Goal: Task Accomplishment & Management: Complete application form

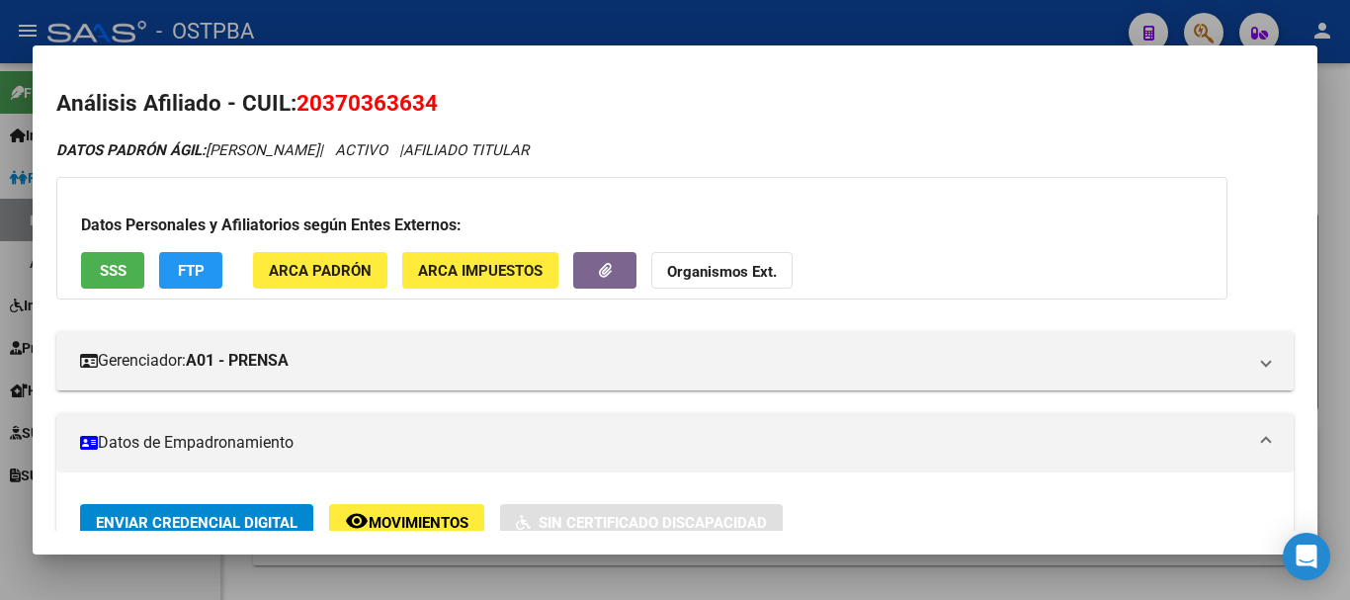
click at [558, 570] on div at bounding box center [675, 300] width 1350 height 600
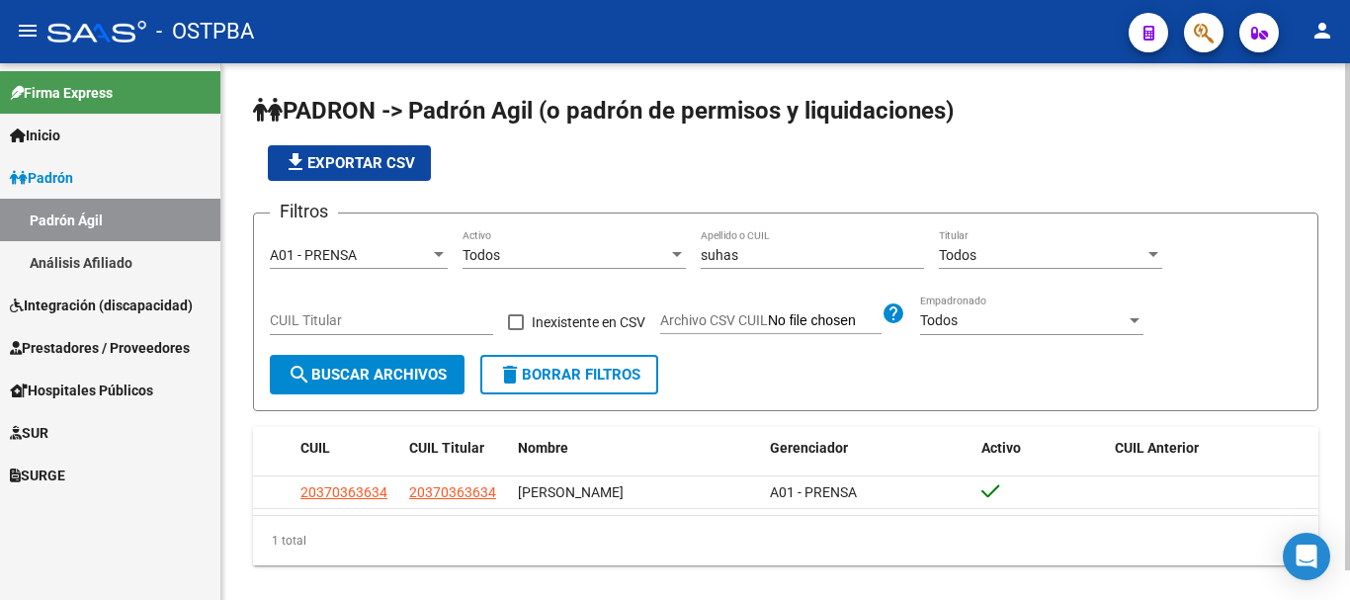
click at [749, 255] on input "suhas" at bounding box center [812, 255] width 223 height 17
type input "s"
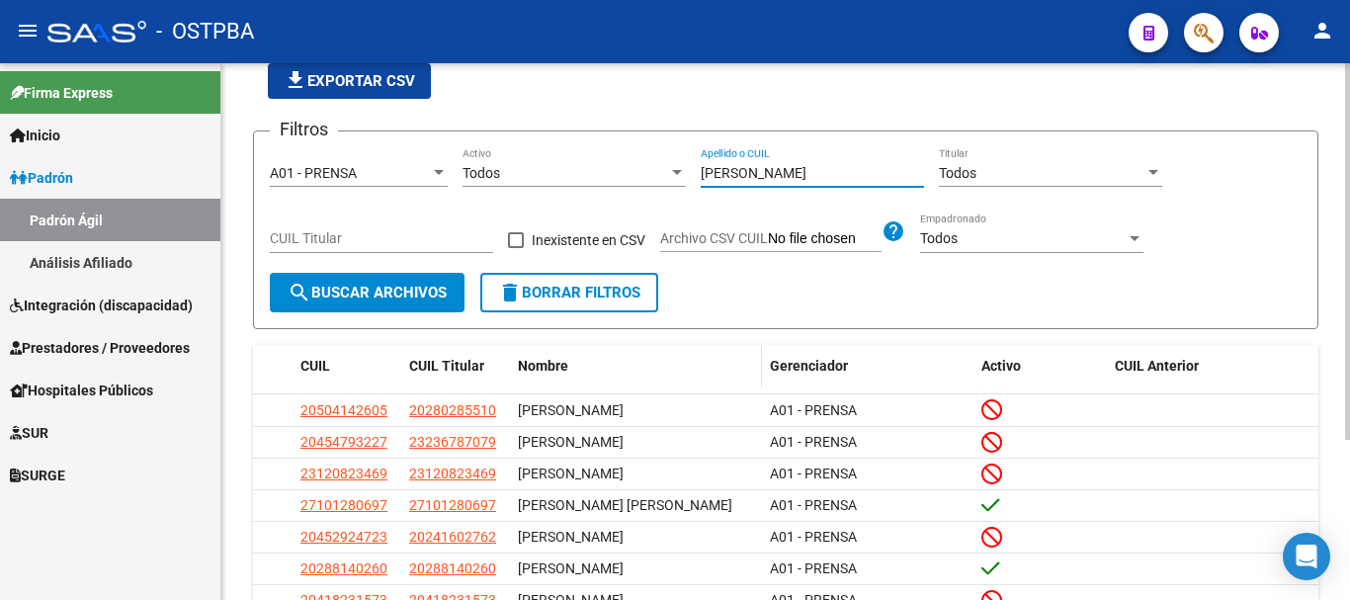
scroll to position [198, 0]
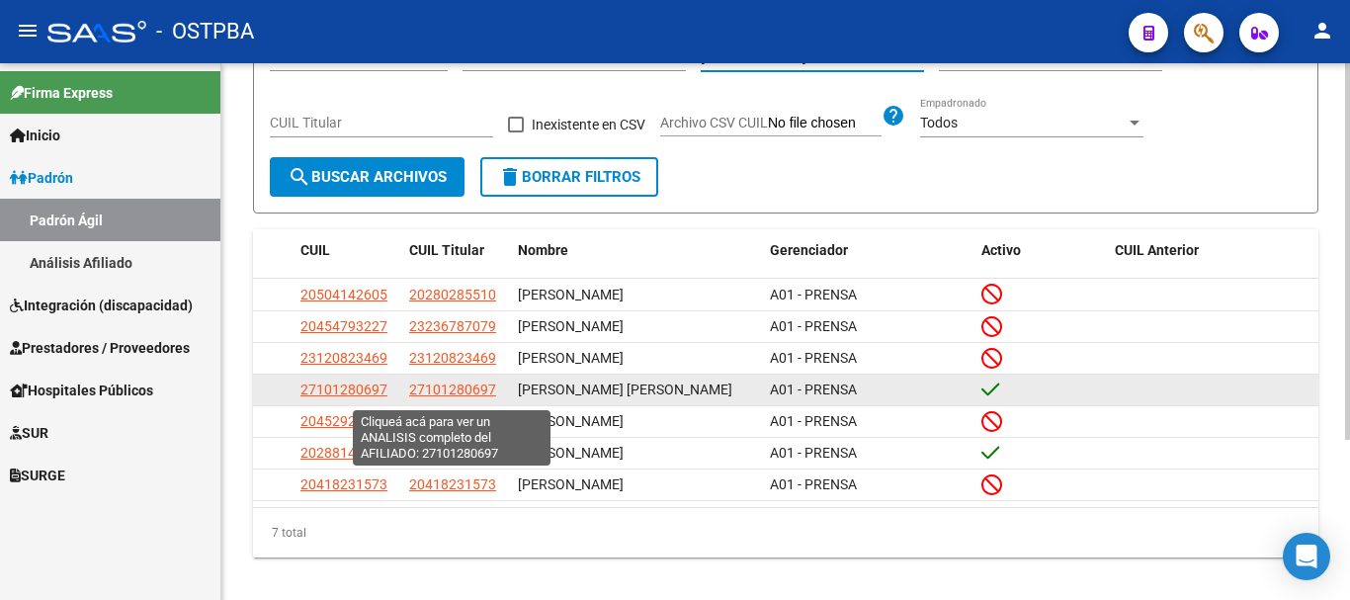
type input "[PERSON_NAME]"
click at [430, 395] on span "27101280697" at bounding box center [452, 390] width 87 height 16
type textarea "27101280697"
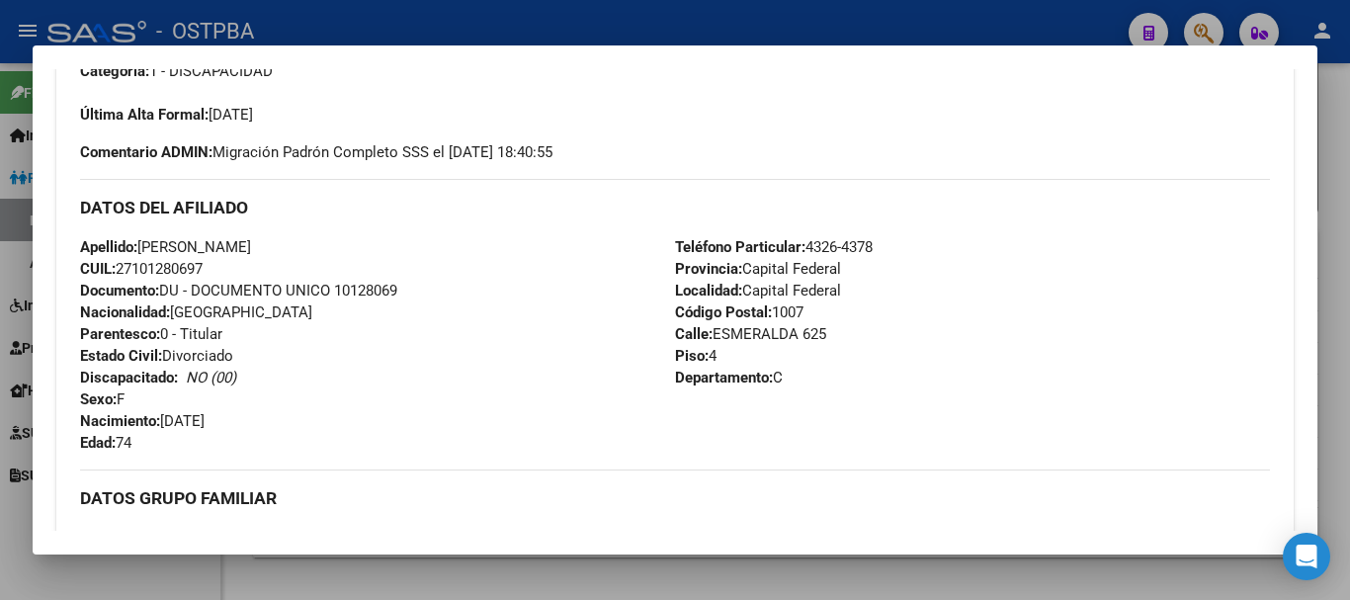
scroll to position [593, 0]
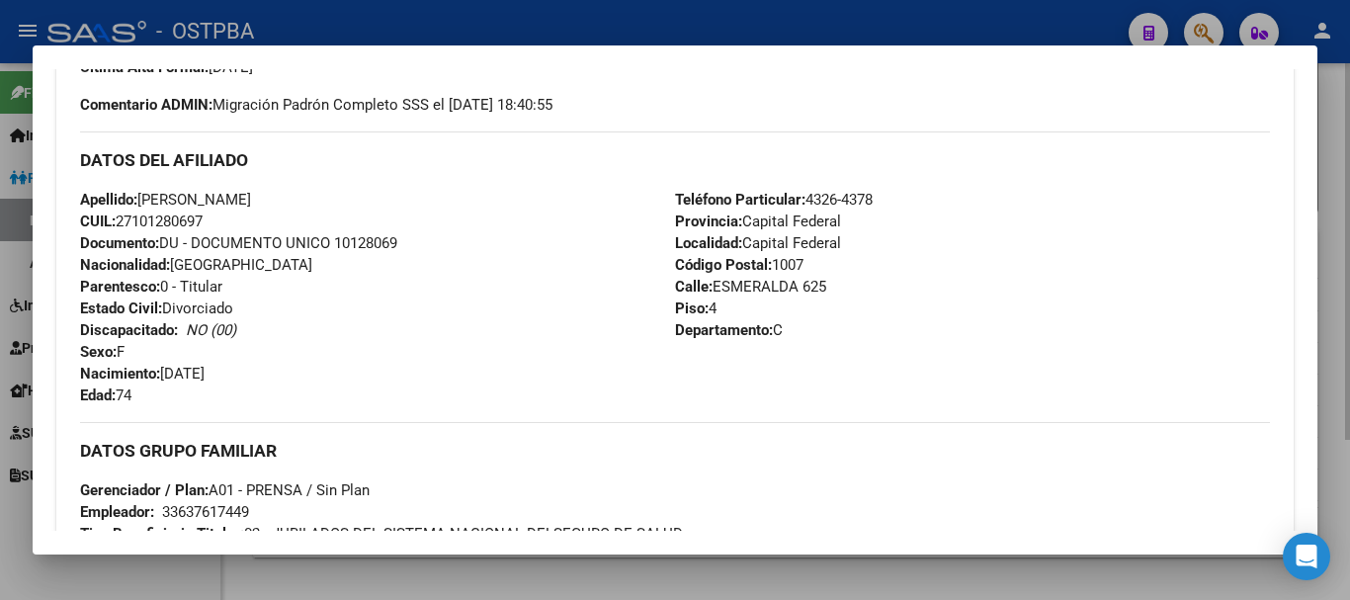
click at [287, 576] on div at bounding box center [675, 300] width 1350 height 600
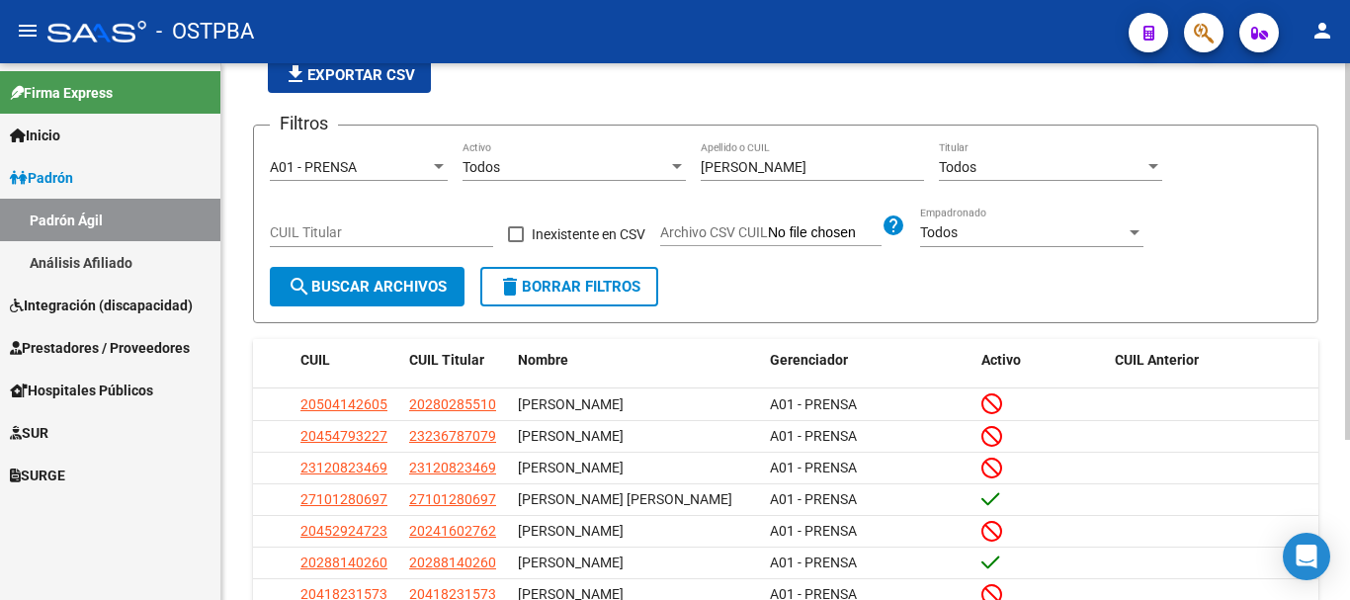
scroll to position [0, 0]
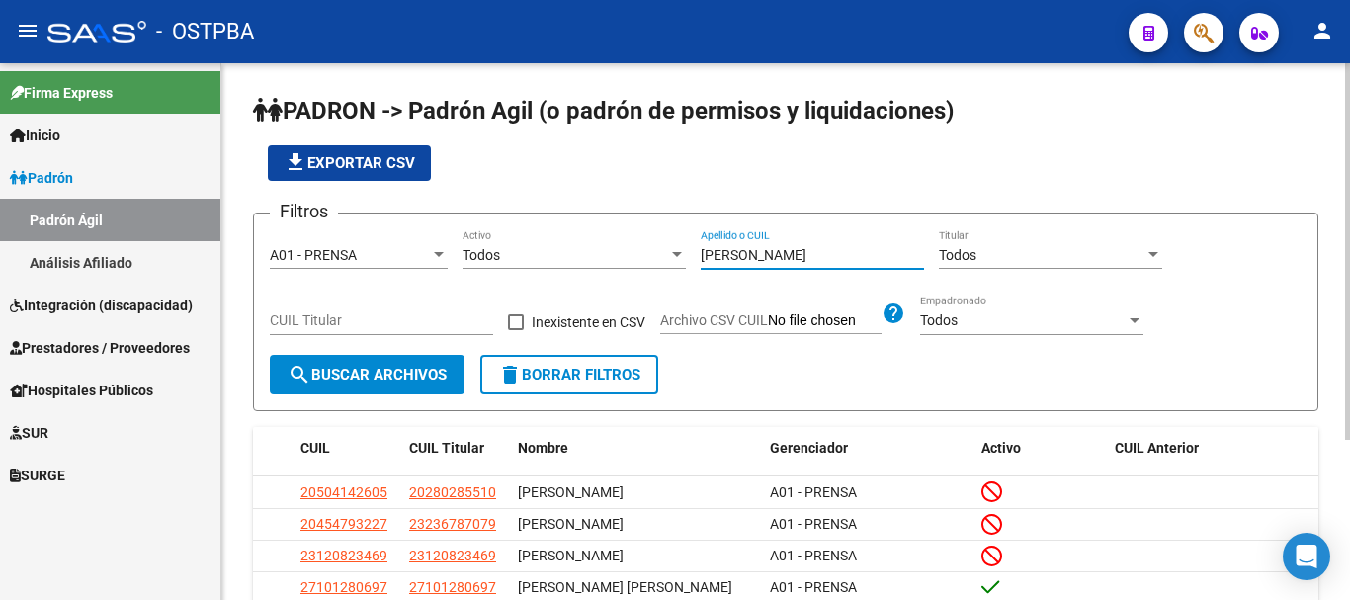
drag, startPoint x: 746, startPoint y: 251, endPoint x: 732, endPoint y: 254, distance: 14.2
click at [739, 254] on input "[PERSON_NAME]" at bounding box center [812, 255] width 223 height 17
type input "f"
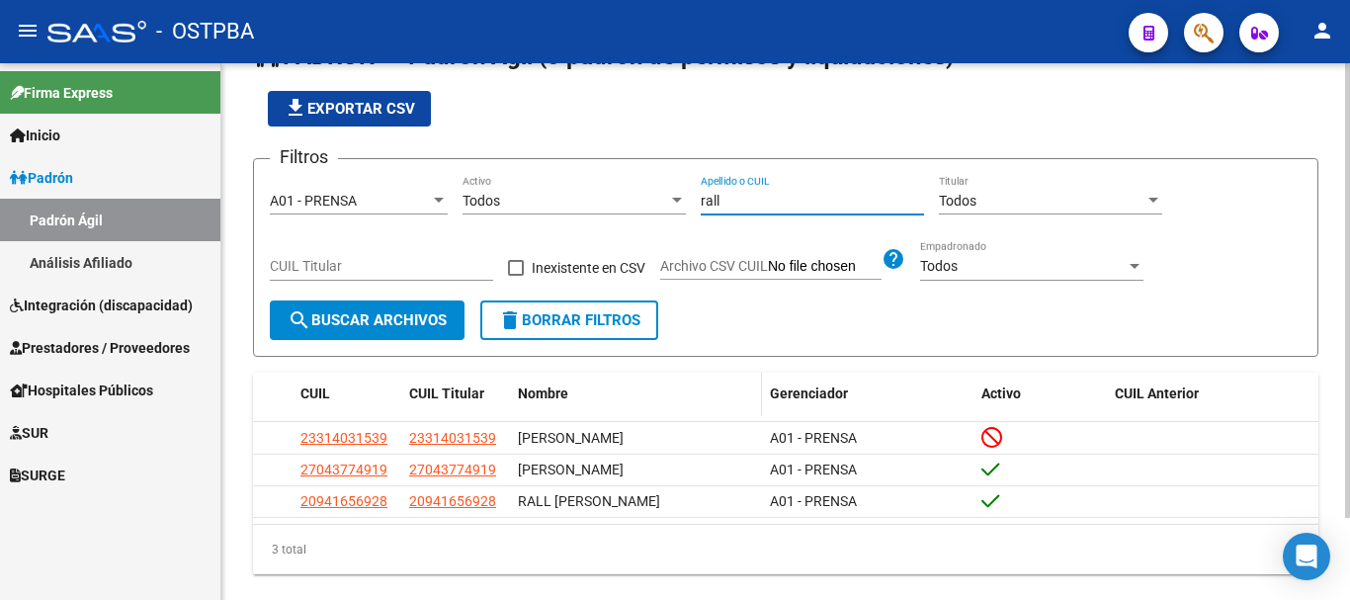
scroll to position [97, 0]
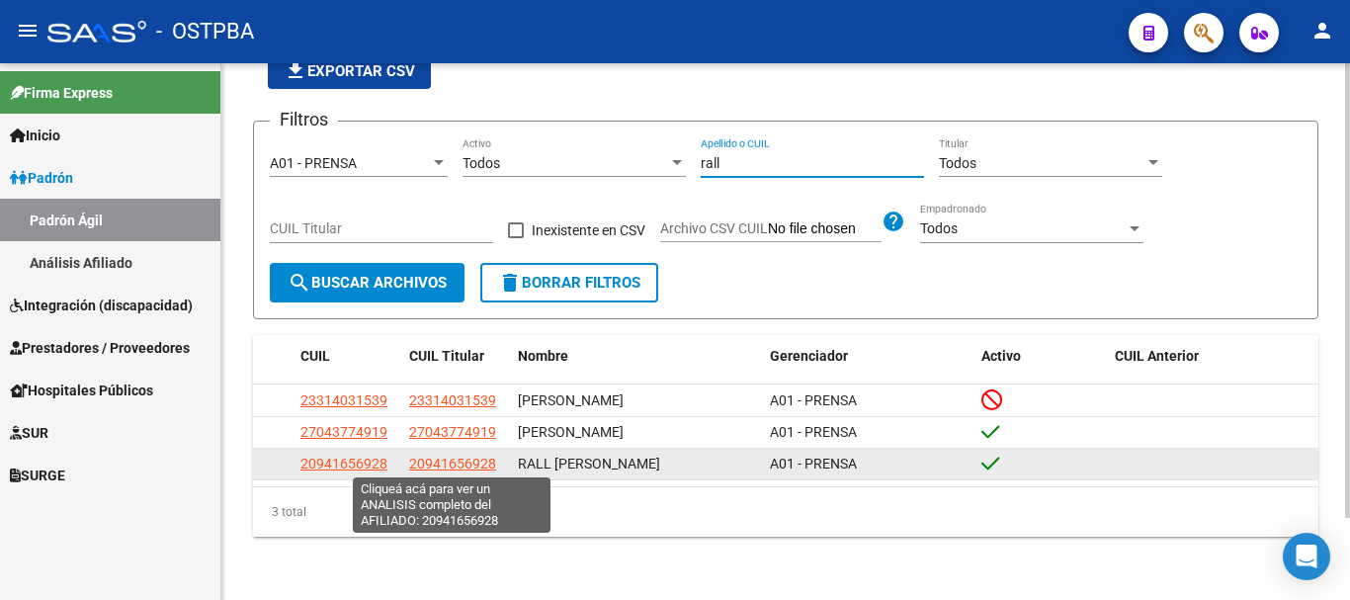
type input "rall"
click at [444, 464] on span "20941656928" at bounding box center [452, 464] width 87 height 16
type textarea "20941656928"
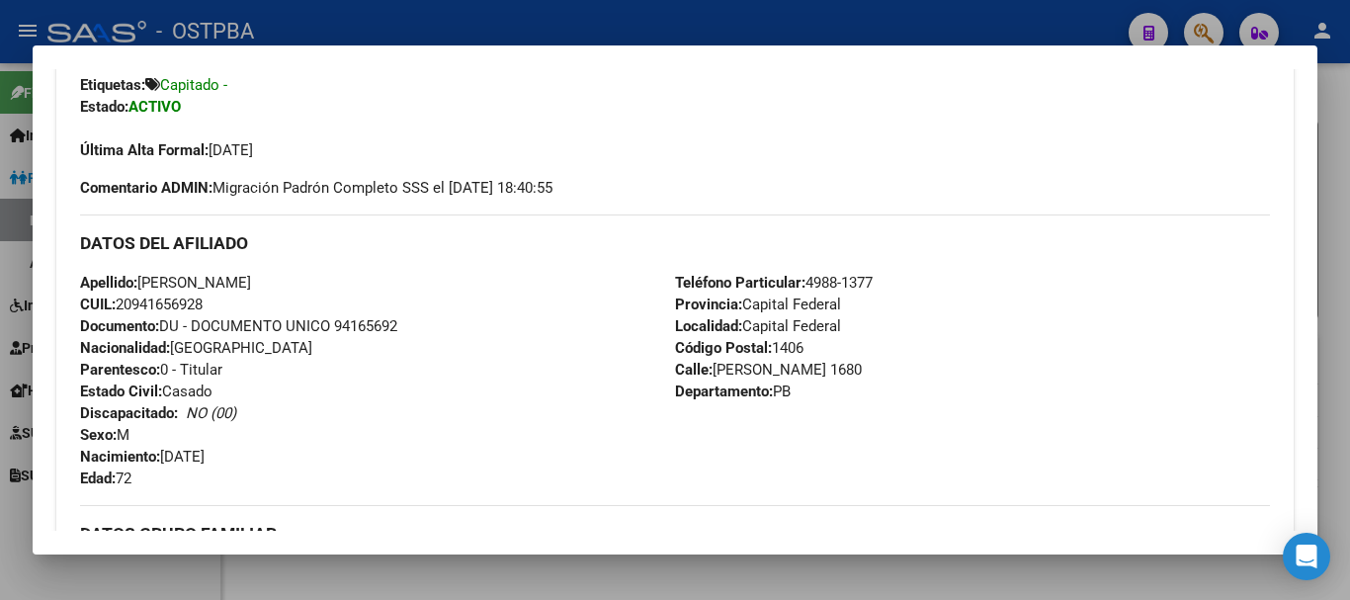
scroll to position [494, 0]
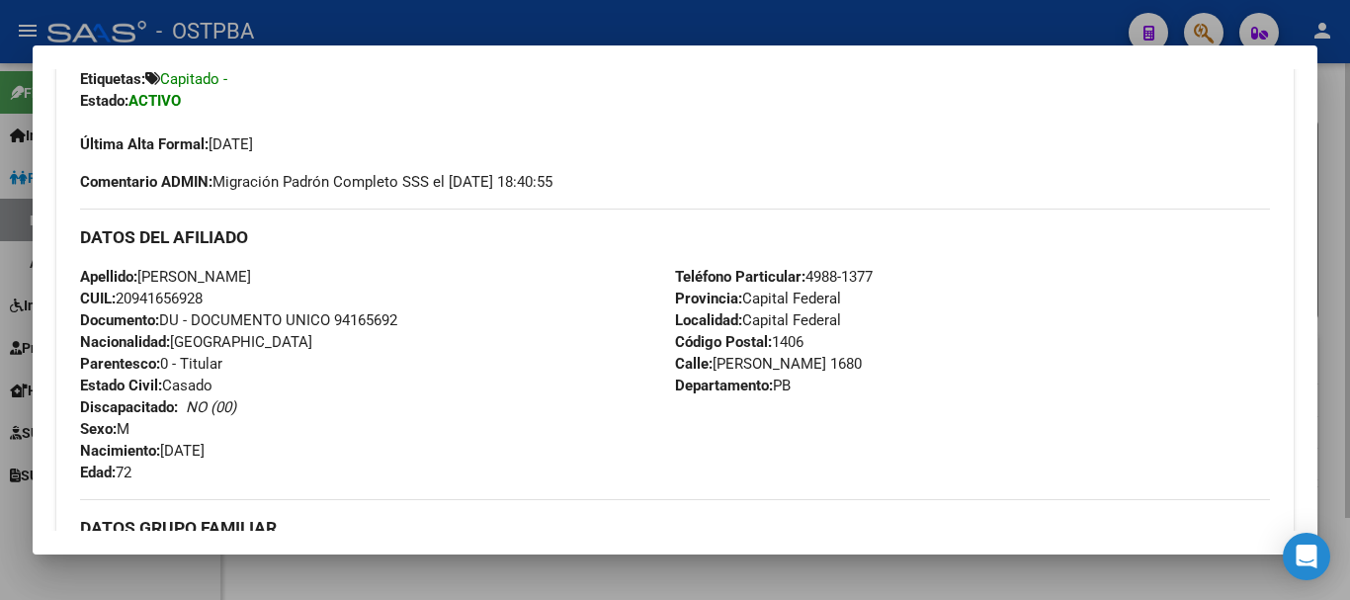
click at [457, 572] on div at bounding box center [675, 300] width 1350 height 600
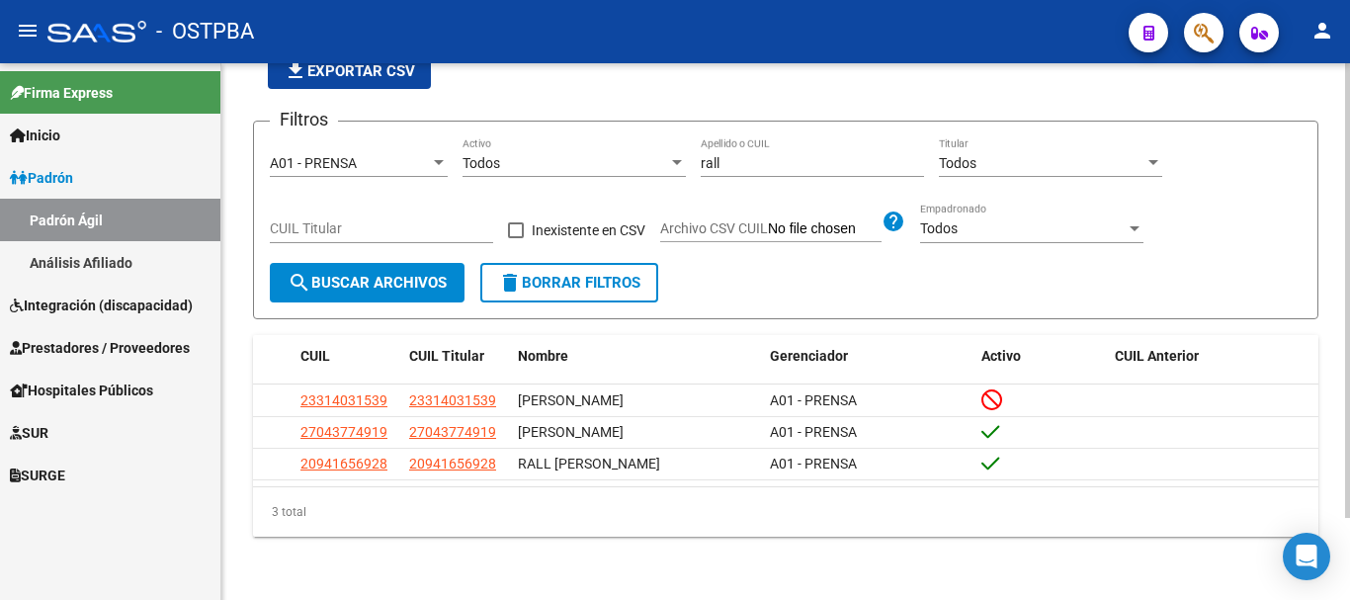
drag, startPoint x: 786, startPoint y: 156, endPoint x: 775, endPoint y: 156, distance: 10.9
click at [776, 156] on input "rall" at bounding box center [812, 163] width 223 height 17
type input "r"
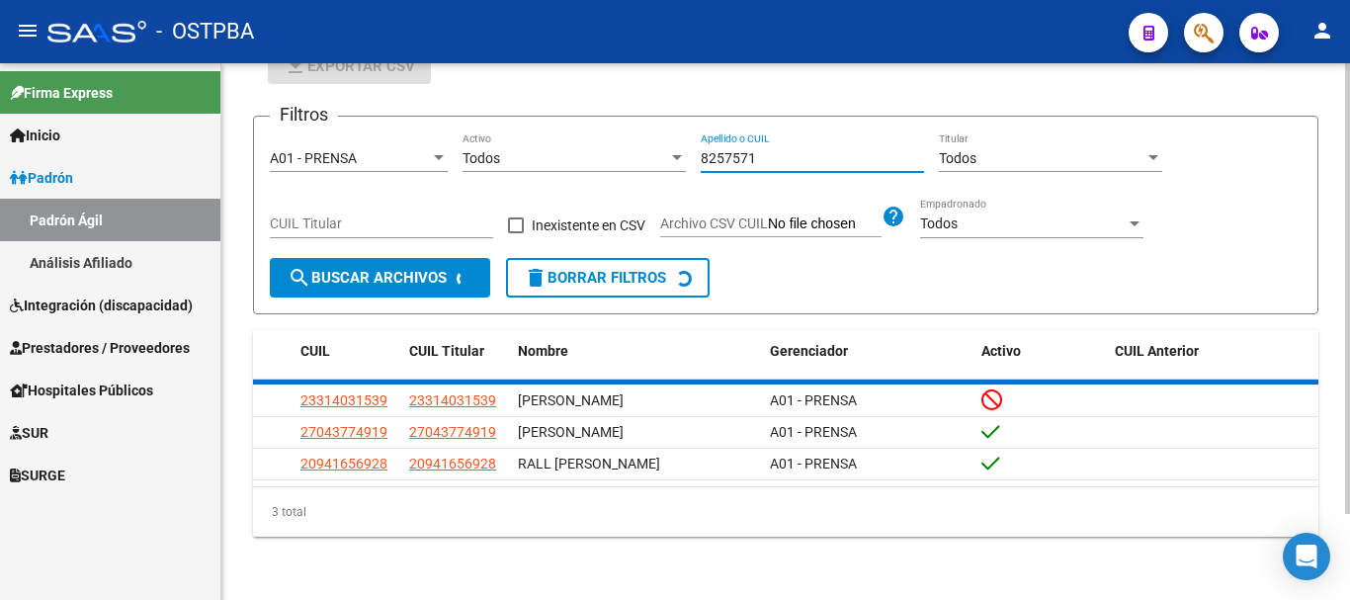
scroll to position [32, 0]
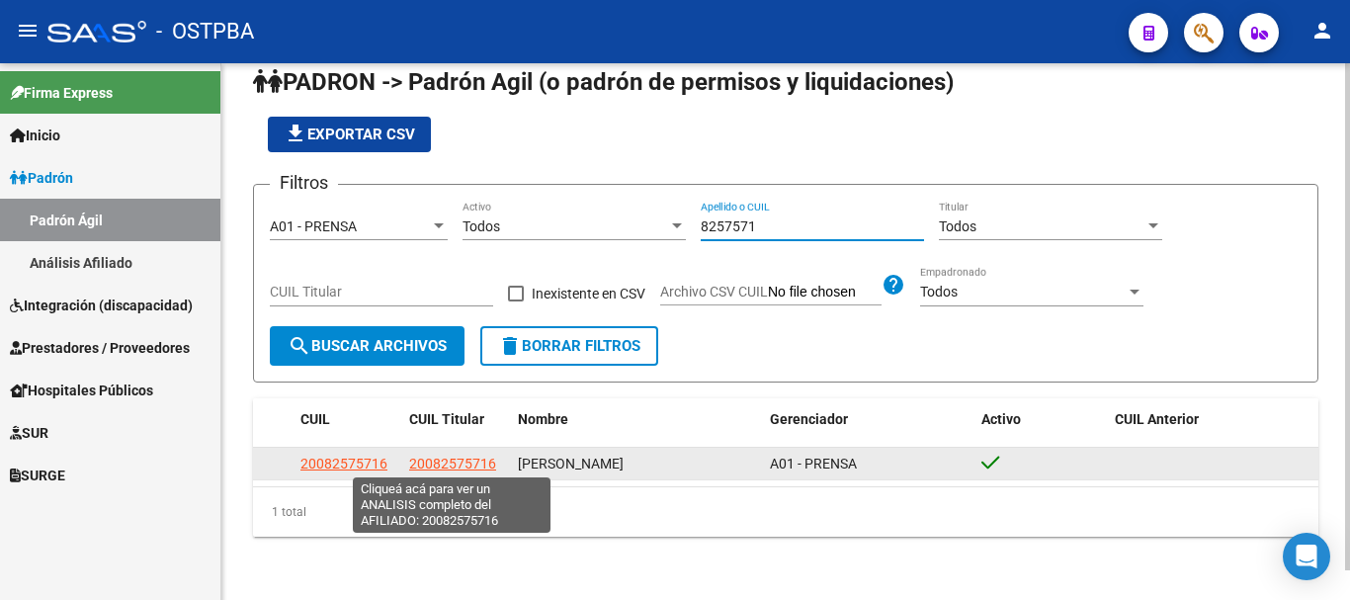
type input "8257571"
click at [440, 458] on span "20082575716" at bounding box center [452, 464] width 87 height 16
type textarea "20082575716"
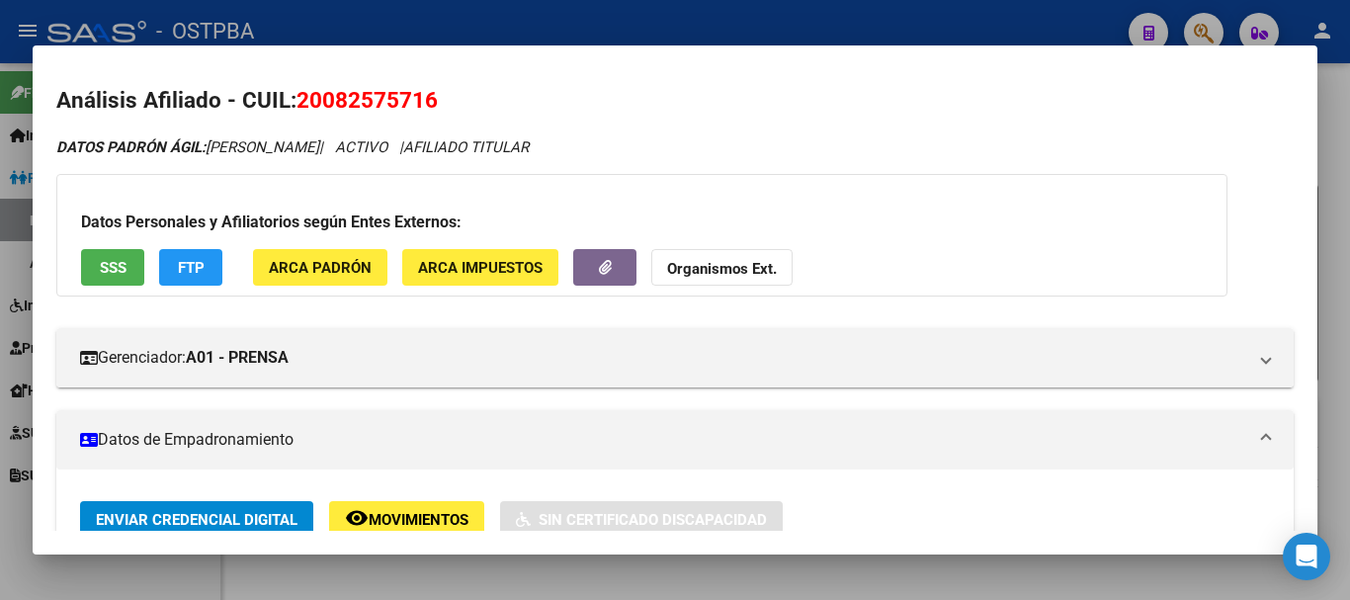
scroll to position [0, 0]
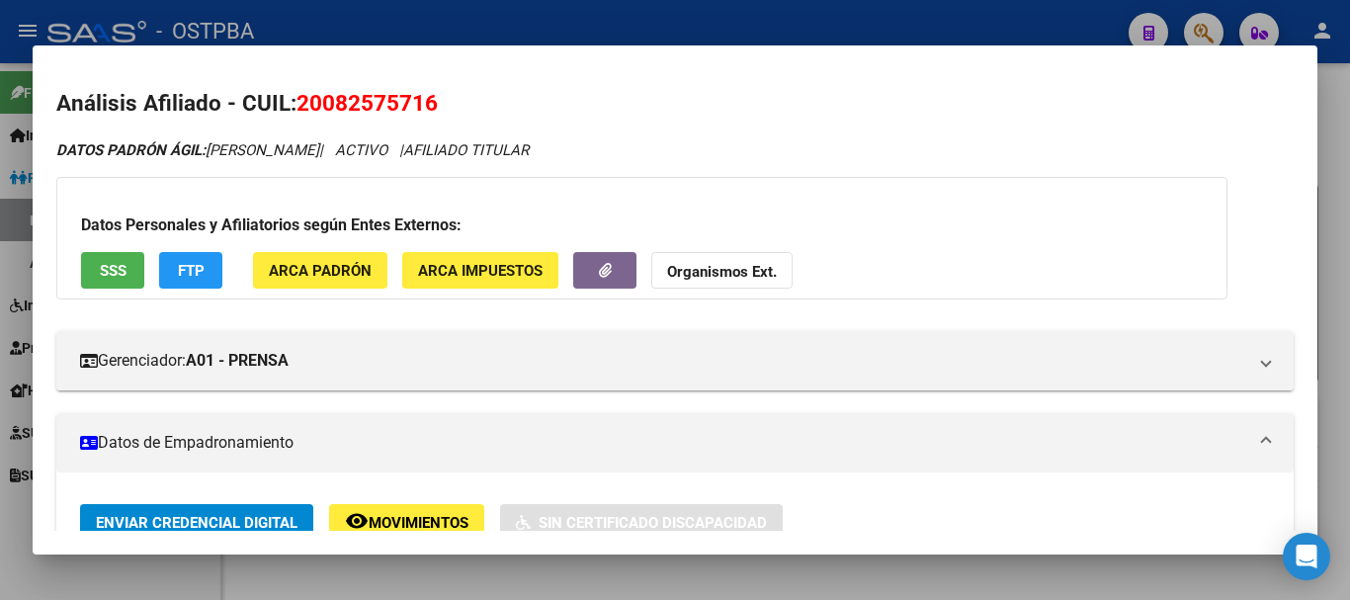
click at [317, 578] on div at bounding box center [675, 300] width 1350 height 600
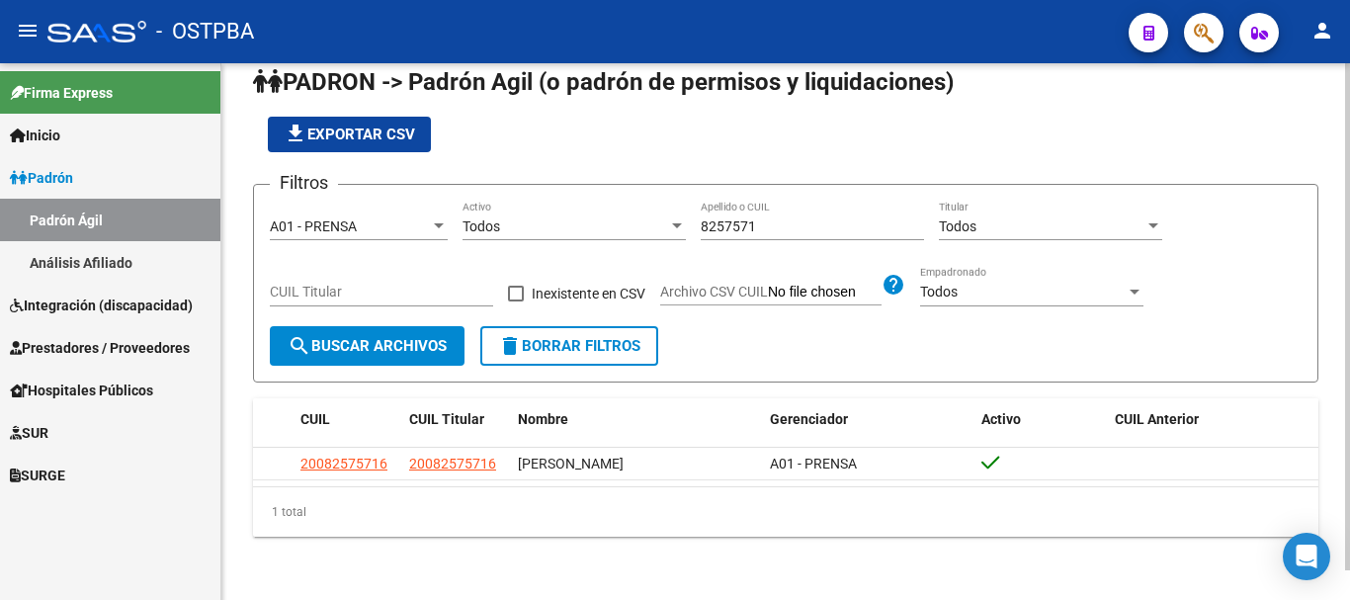
click at [767, 220] on input "8257571" at bounding box center [812, 226] width 223 height 17
type input "8"
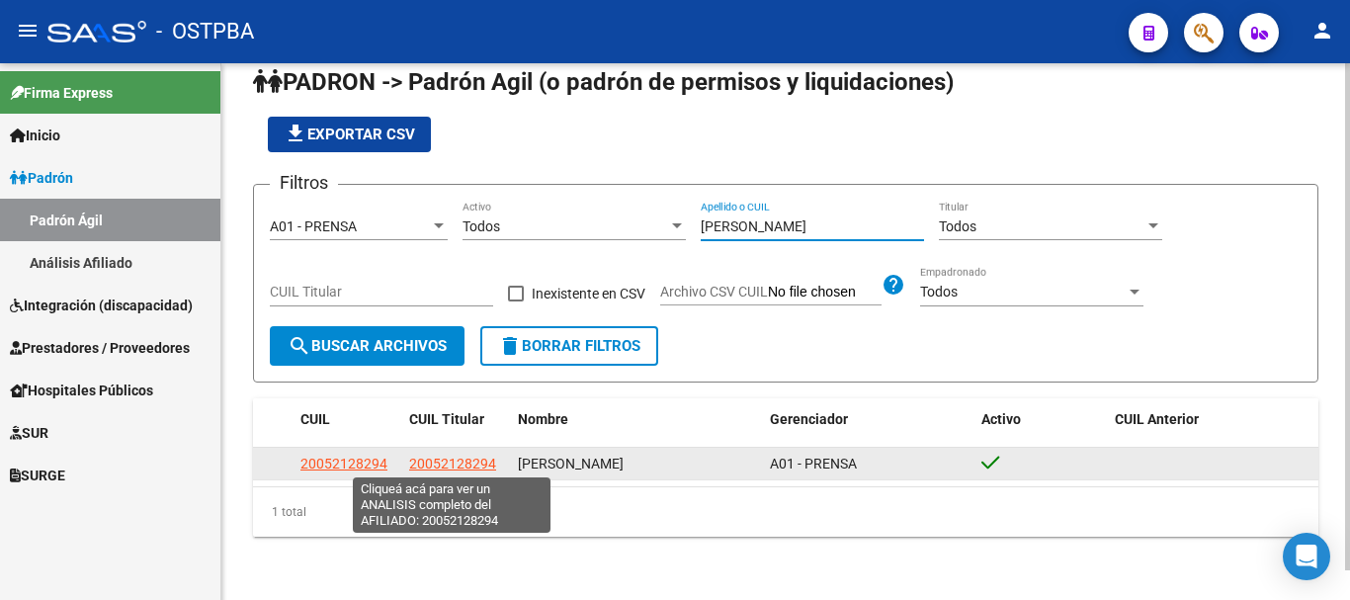
type input "[PERSON_NAME]"
click at [430, 459] on span "20052128294" at bounding box center [452, 464] width 87 height 16
type textarea "20052128294"
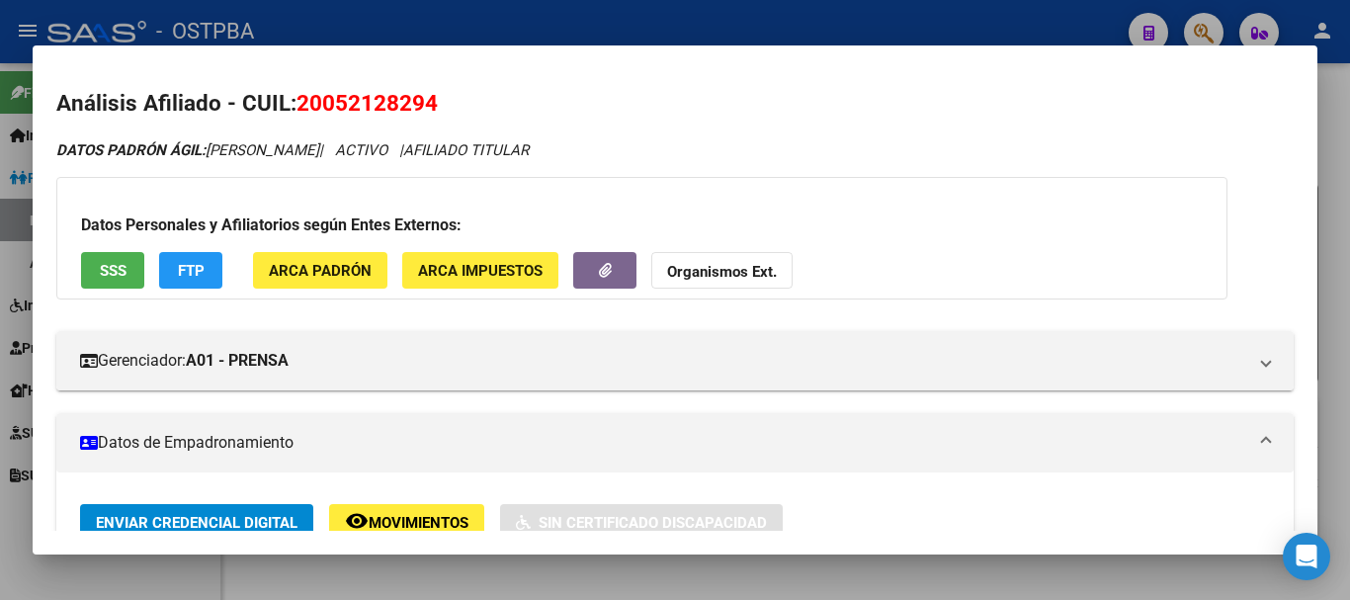
click at [525, 577] on div at bounding box center [675, 300] width 1350 height 600
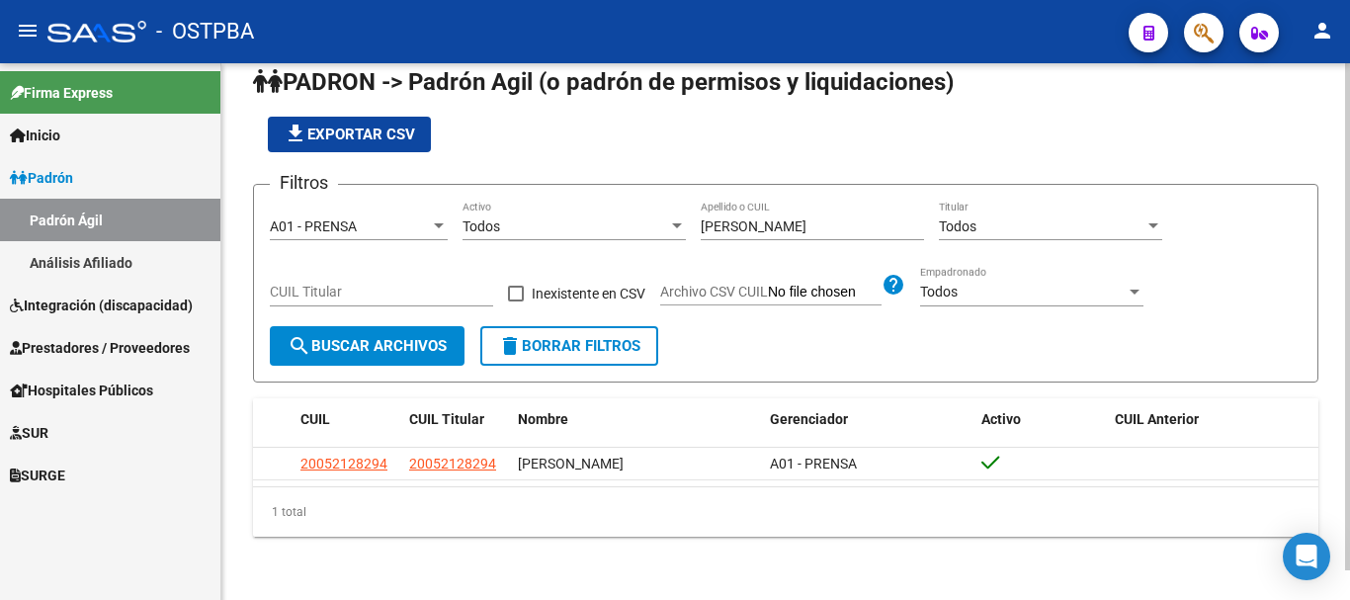
drag, startPoint x: 776, startPoint y: 211, endPoint x: 829, endPoint y: 208, distance: 53.5
click at [828, 208] on div "[PERSON_NAME] Apellido o CUIL" at bounding box center [812, 221] width 223 height 40
type input "m"
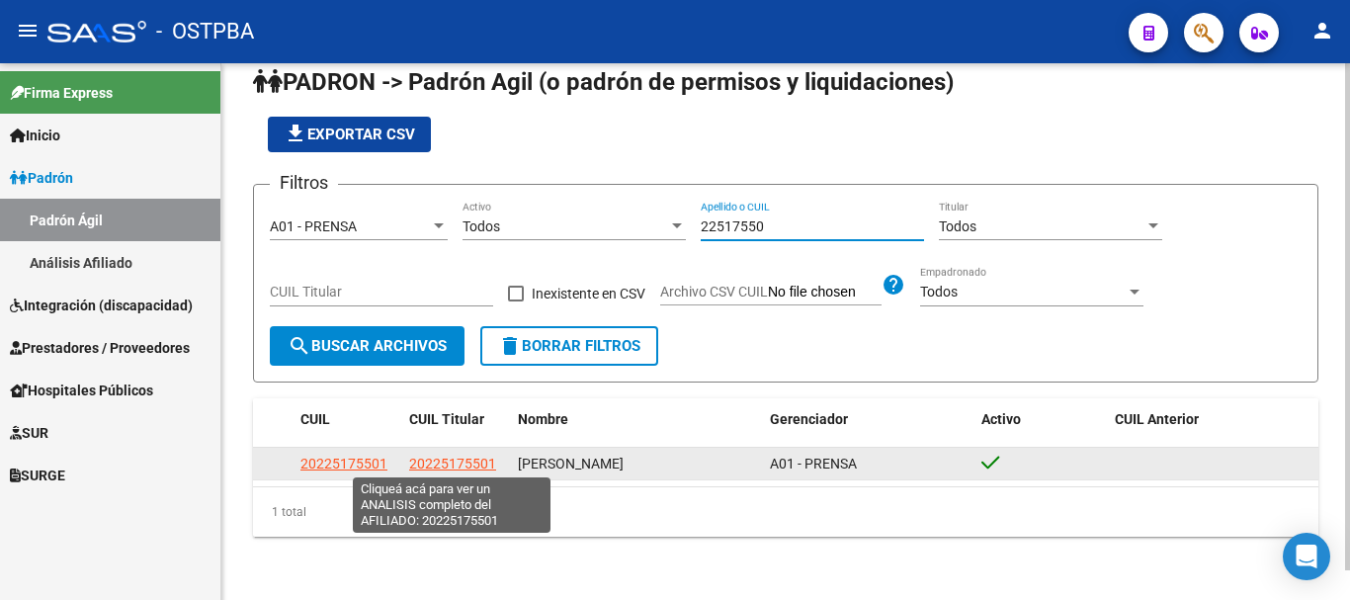
type input "22517550"
click at [453, 464] on span "20225175501" at bounding box center [452, 464] width 87 height 16
type textarea "20225175501"
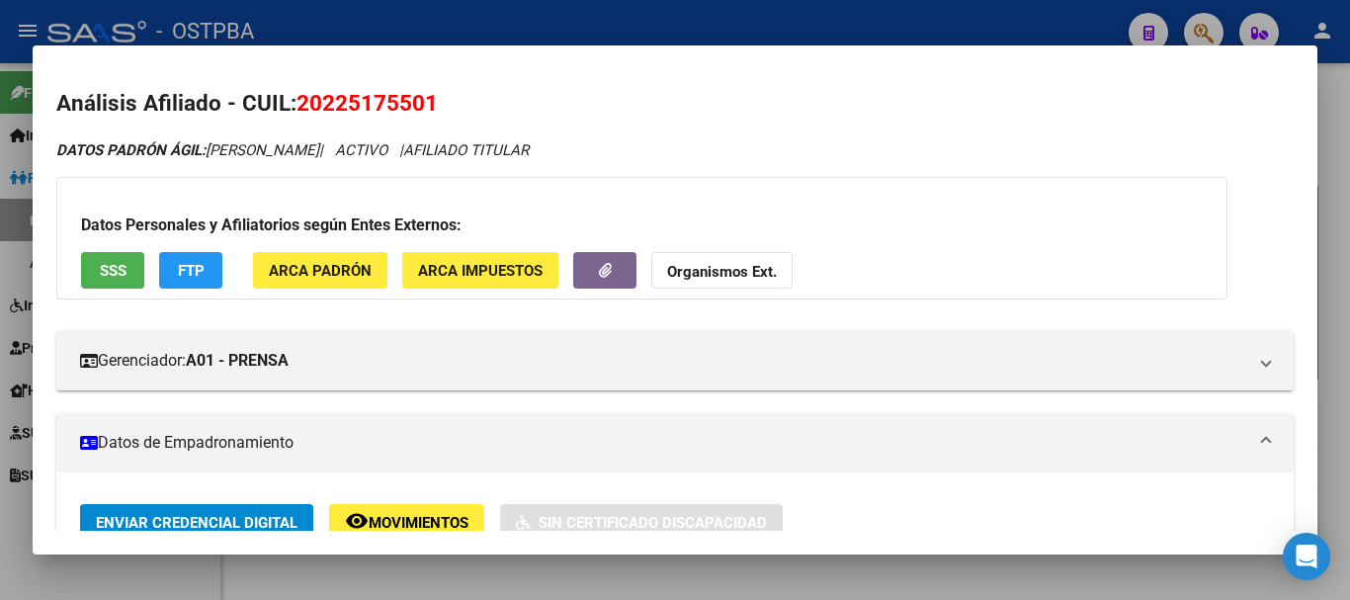
click at [529, 575] on div at bounding box center [675, 300] width 1350 height 600
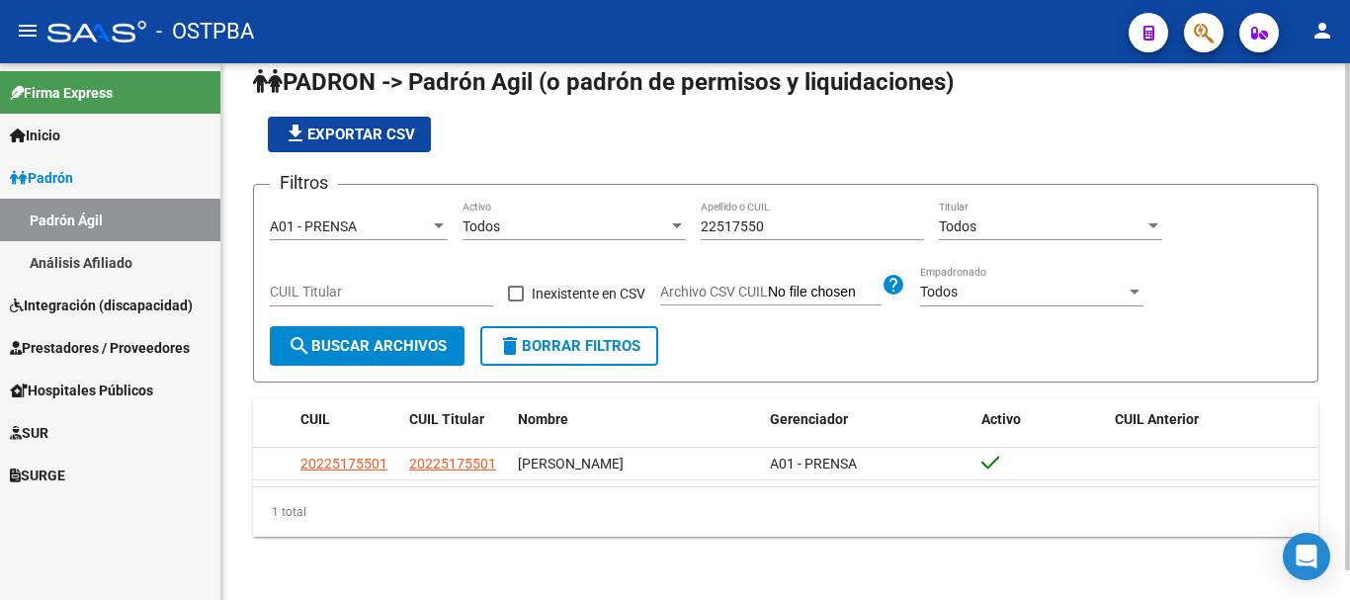
click at [796, 221] on input "22517550" at bounding box center [812, 226] width 223 height 17
type input "2"
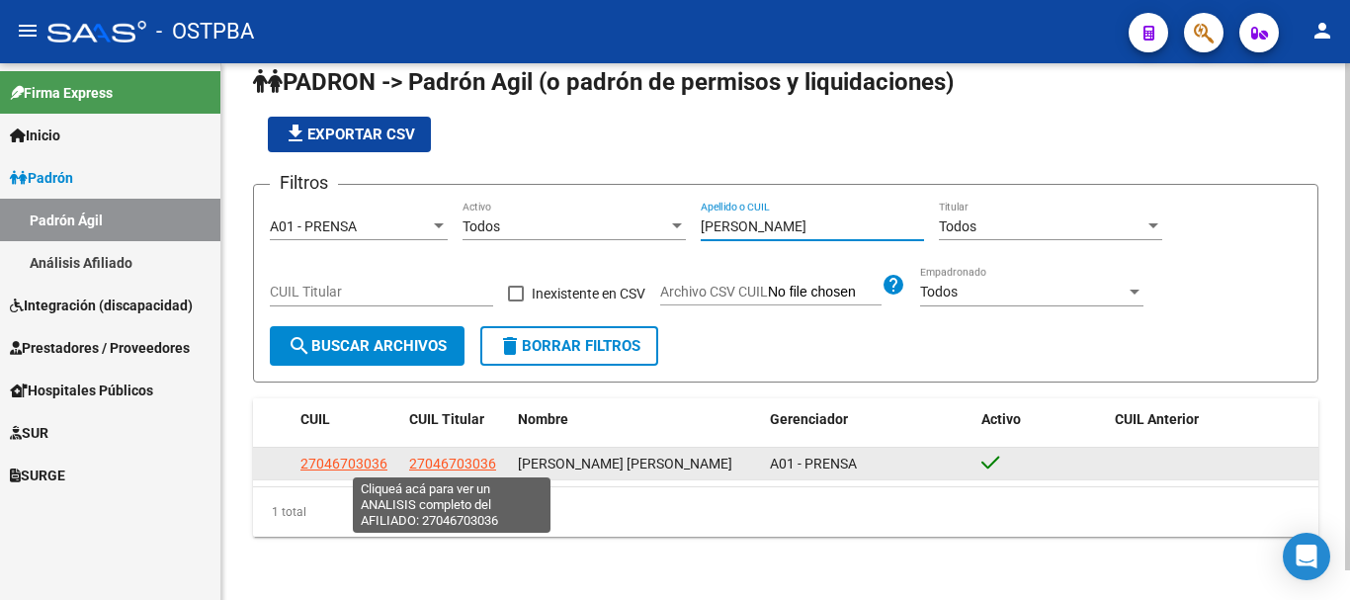
type input "[PERSON_NAME]"
click at [432, 463] on span "27046703036" at bounding box center [452, 464] width 87 height 16
type textarea "27046703036"
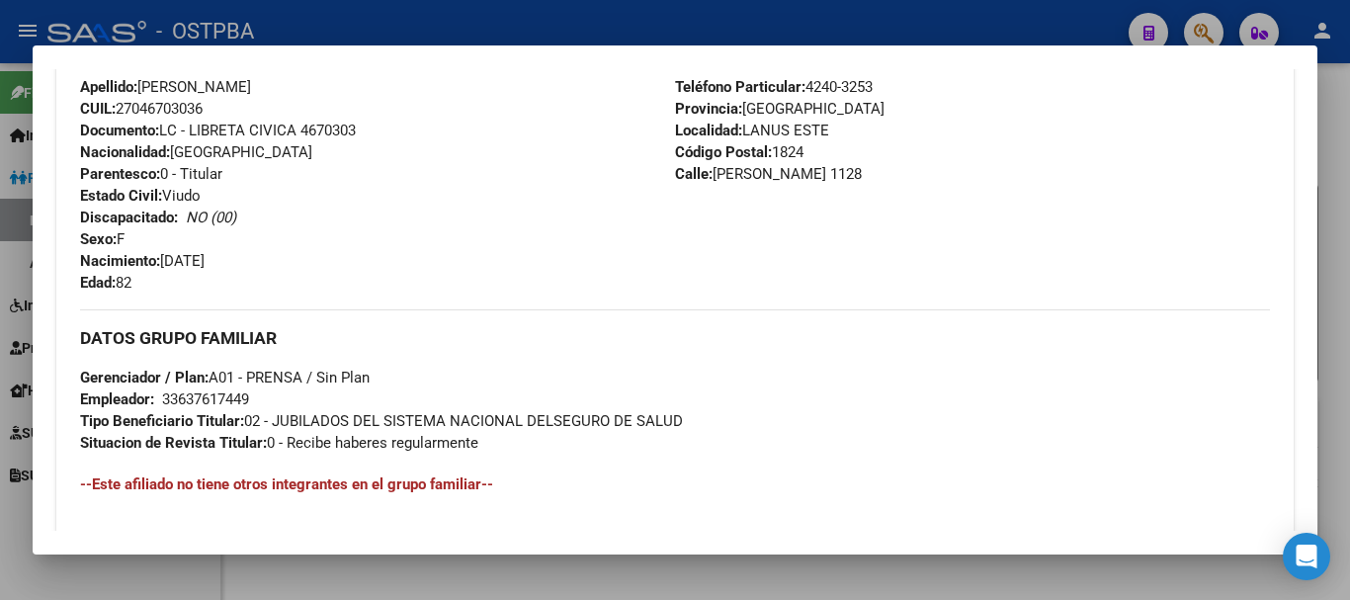
scroll to position [692, 0]
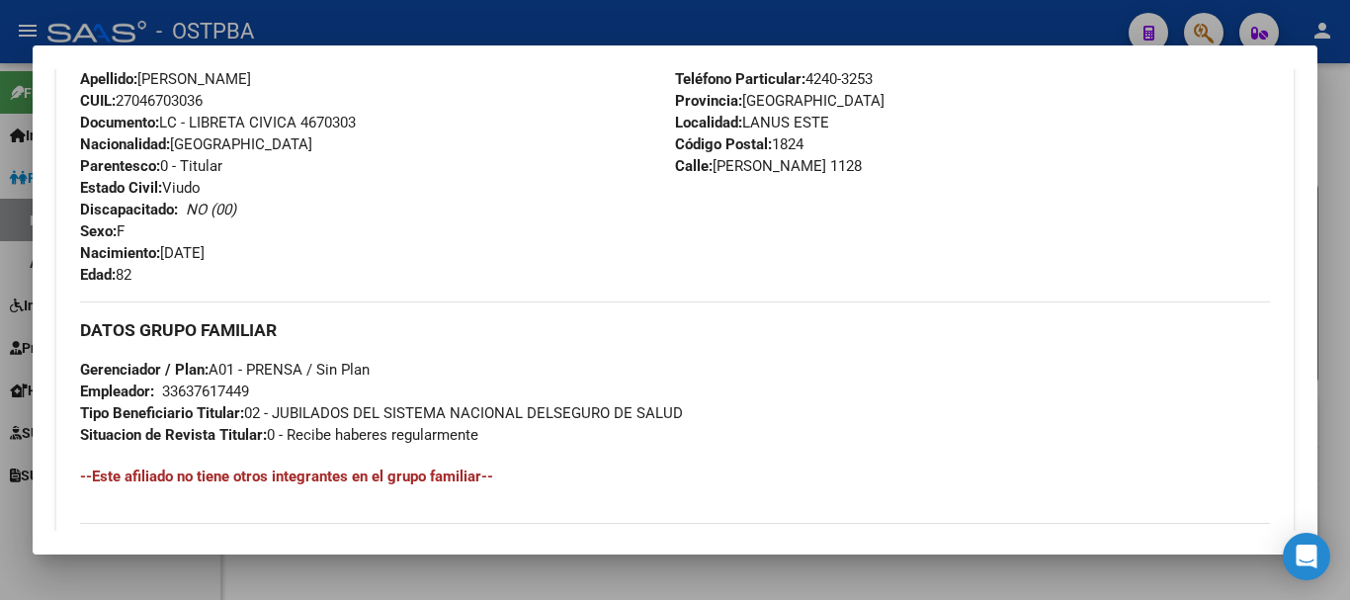
drag, startPoint x: 81, startPoint y: 567, endPoint x: 63, endPoint y: 499, distance: 70.5
click at [81, 566] on div at bounding box center [675, 300] width 1350 height 600
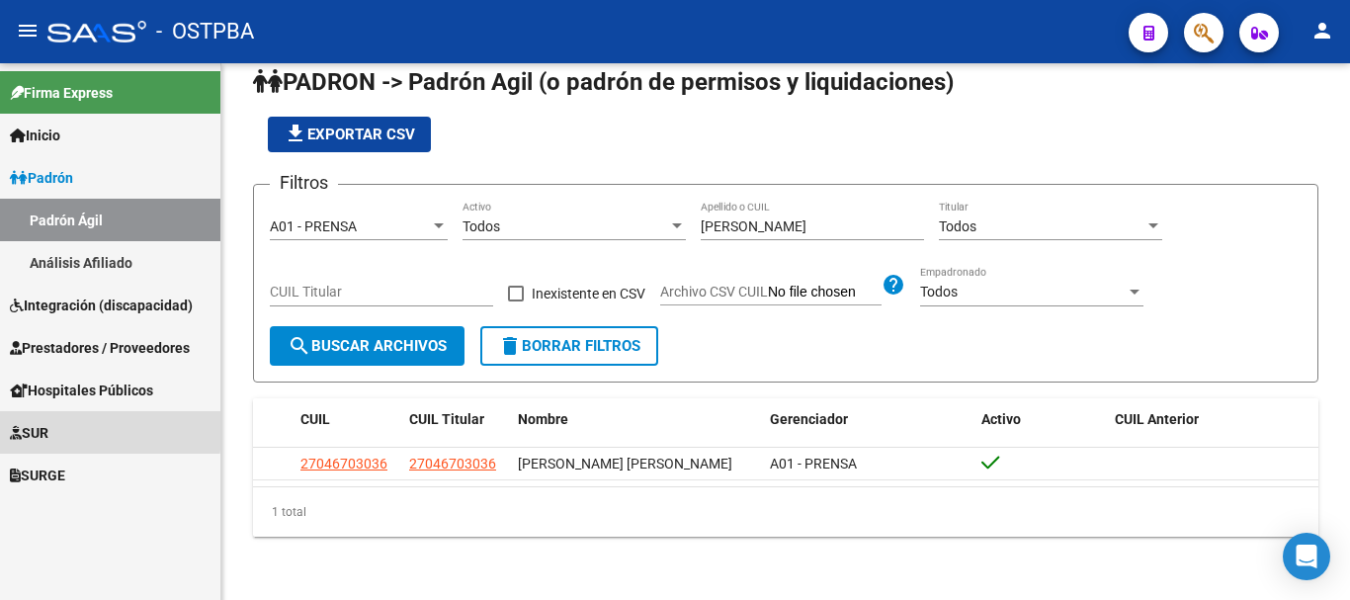
click at [48, 426] on span "SUR" at bounding box center [29, 433] width 39 height 22
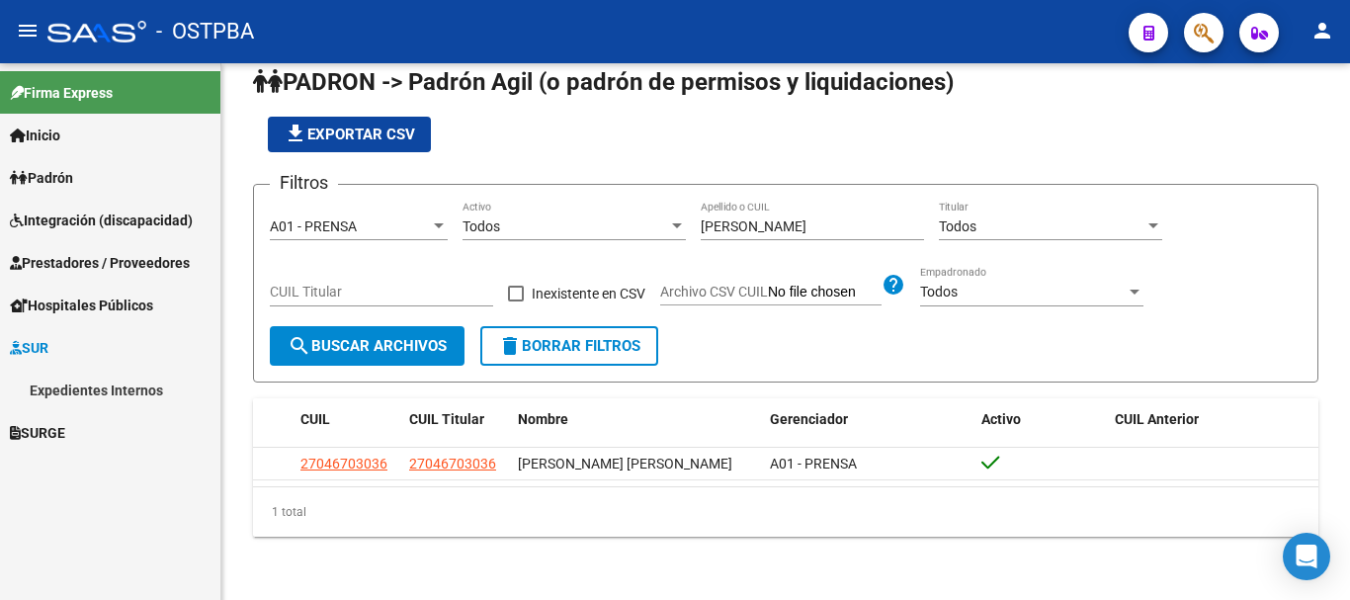
click at [68, 380] on link "Expedientes Internos" at bounding box center [110, 390] width 220 height 43
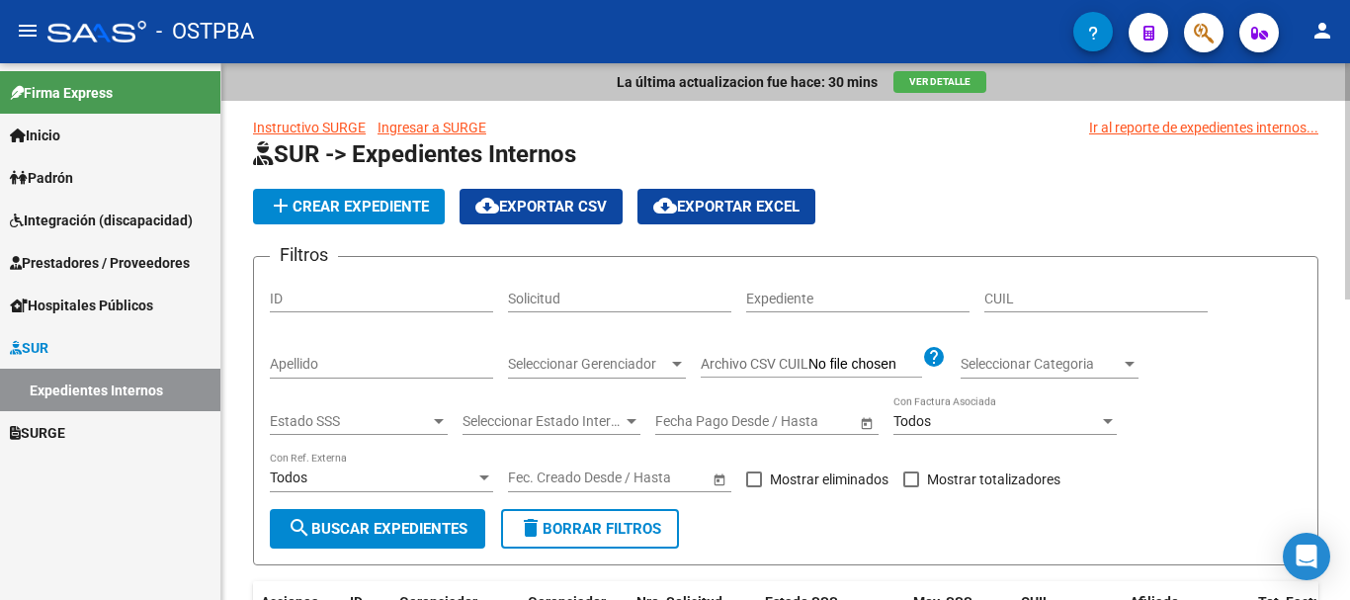
click at [310, 371] on input "Apellido" at bounding box center [381, 364] width 223 height 17
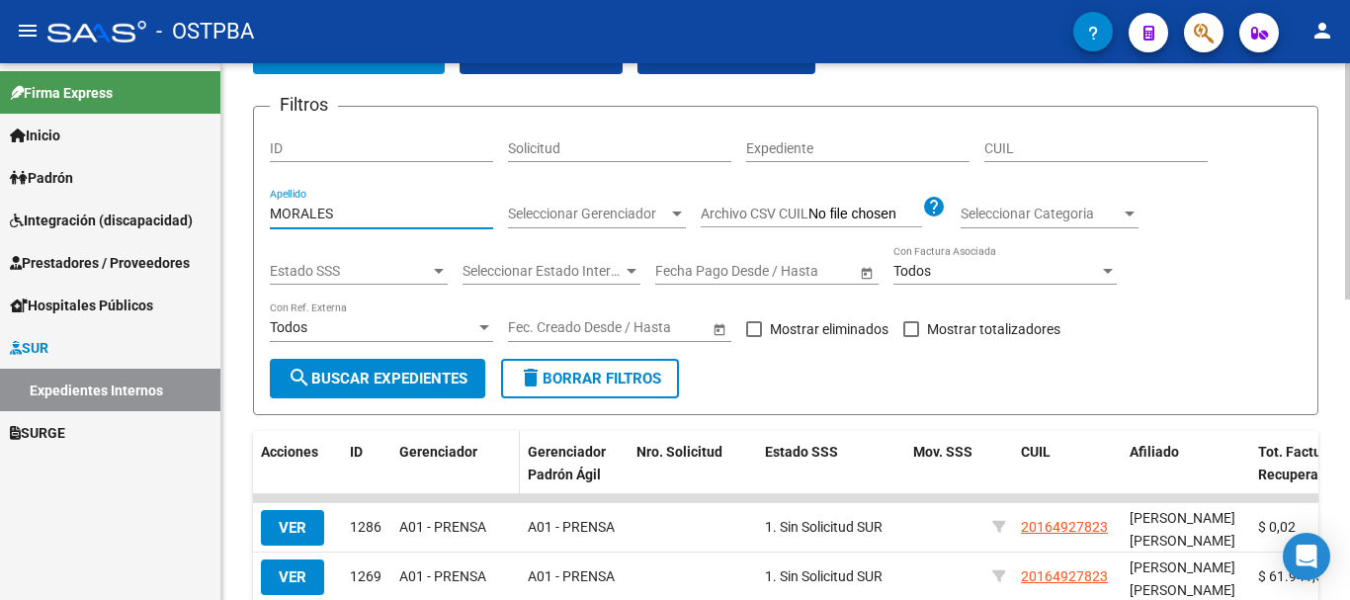
scroll to position [198, 0]
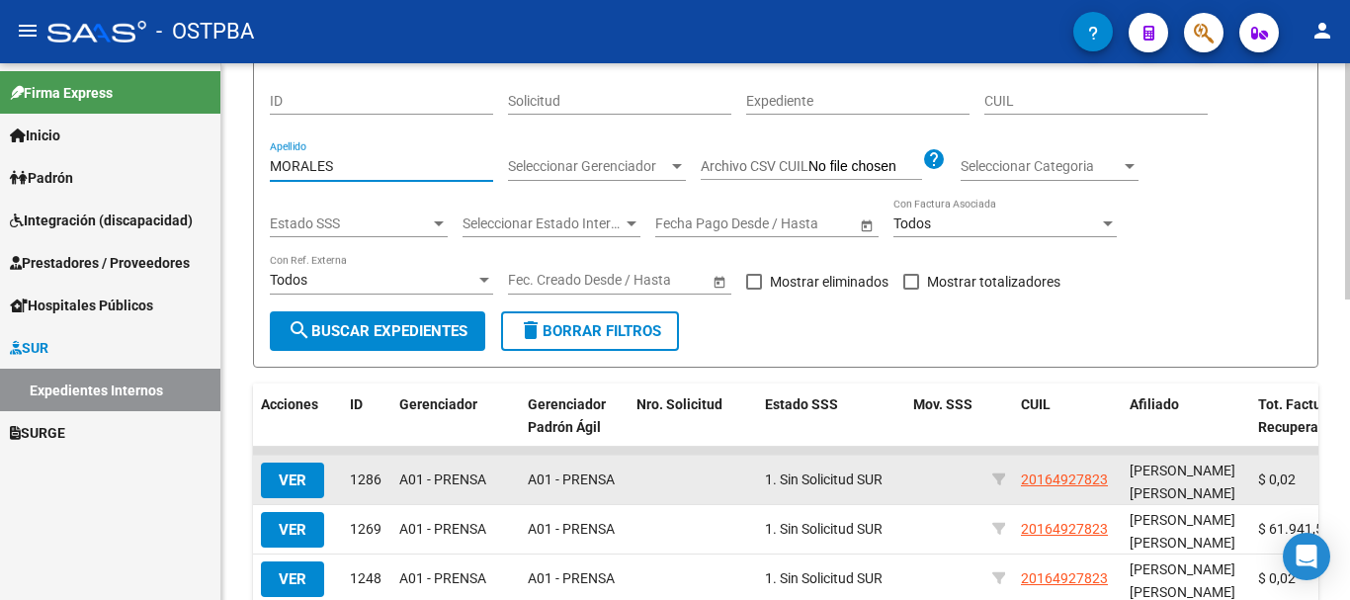
type input "MORALES"
click at [291, 479] on span "VER" at bounding box center [293, 480] width 28 height 18
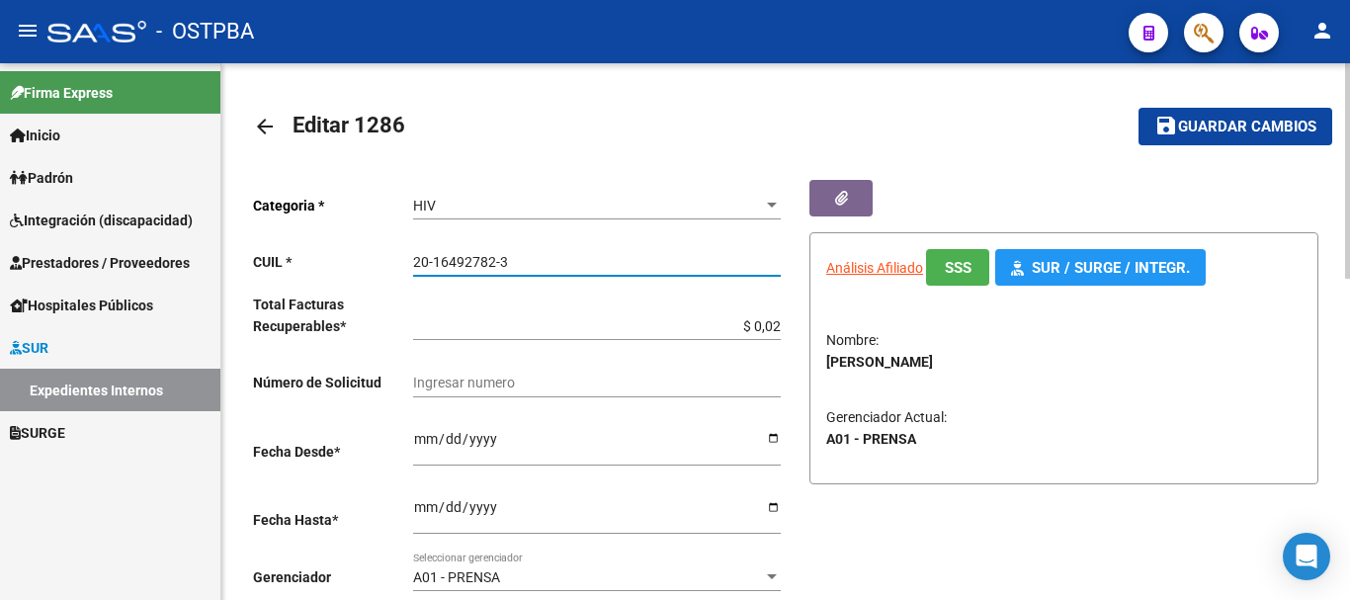
drag, startPoint x: 416, startPoint y: 263, endPoint x: 499, endPoint y: 262, distance: 83.0
click at [513, 261] on input "20-16492782-3" at bounding box center [597, 262] width 368 height 17
click at [258, 120] on mat-icon "arrow_back" at bounding box center [265, 127] width 24 height 24
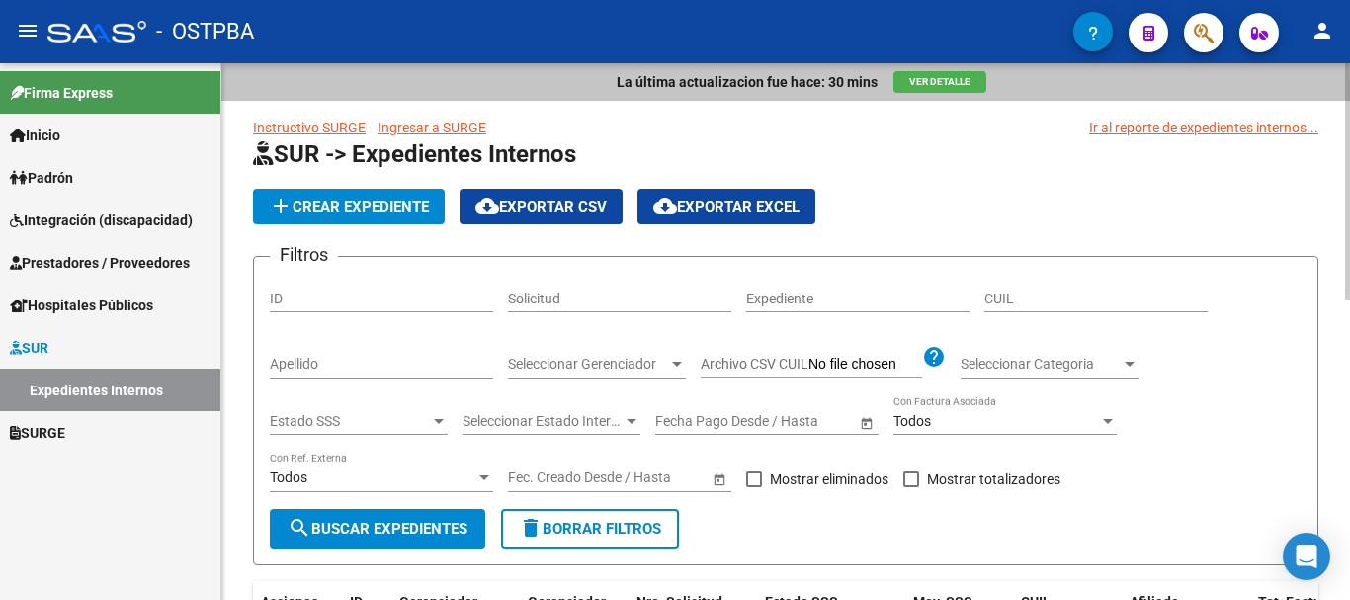
click at [384, 188] on app-list-header "SUR -> Expedientes Internos add Crear Expediente cloud_download Exportar CSV cl…" at bounding box center [786, 351] width 1066 height 427
click at [393, 200] on span "add Crear Expediente" at bounding box center [349, 207] width 160 height 18
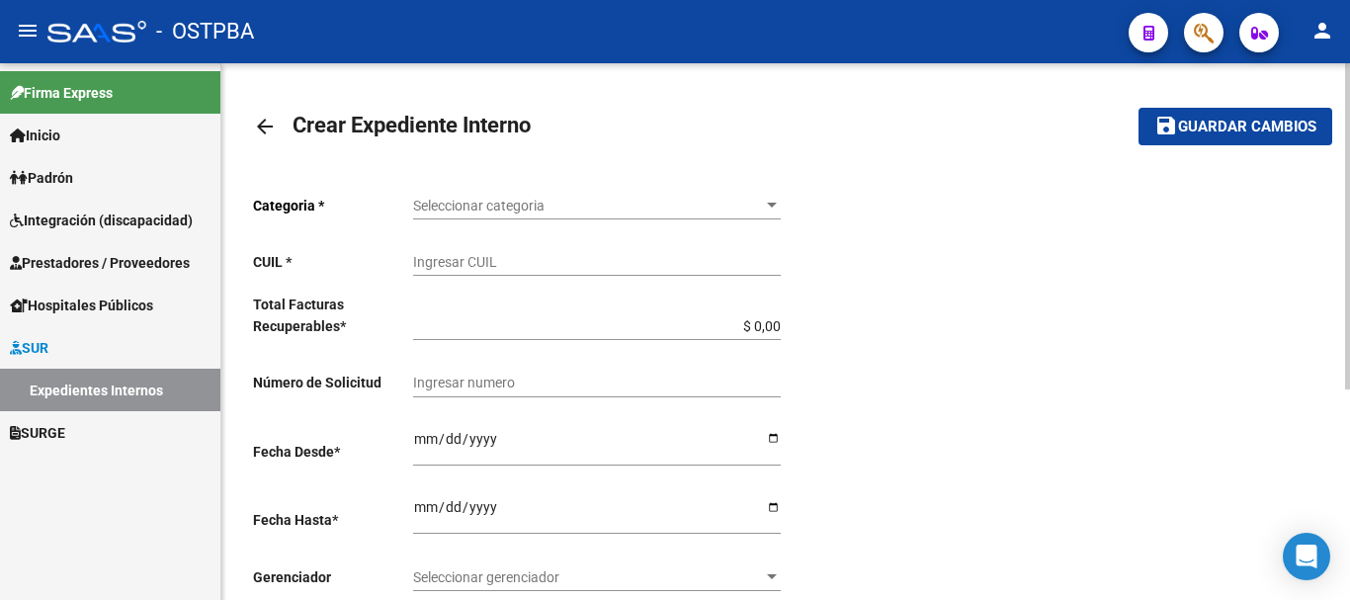
click at [774, 204] on div at bounding box center [772, 205] width 10 height 5
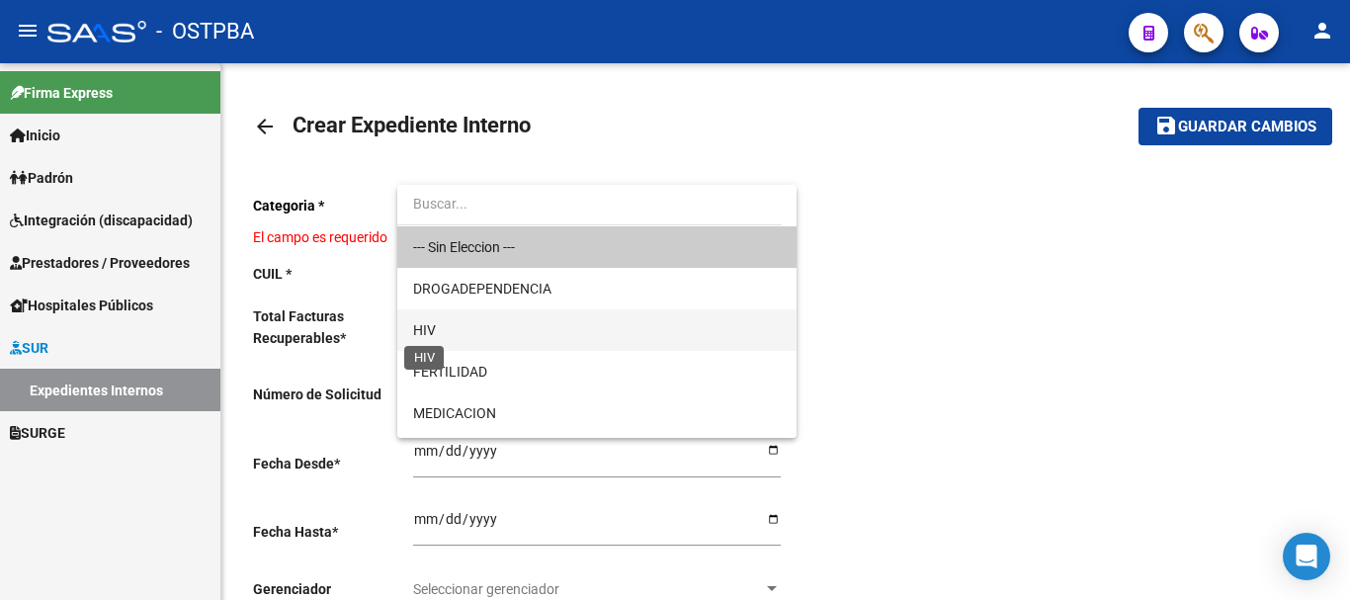
click at [420, 327] on span "HIV" at bounding box center [424, 330] width 23 height 16
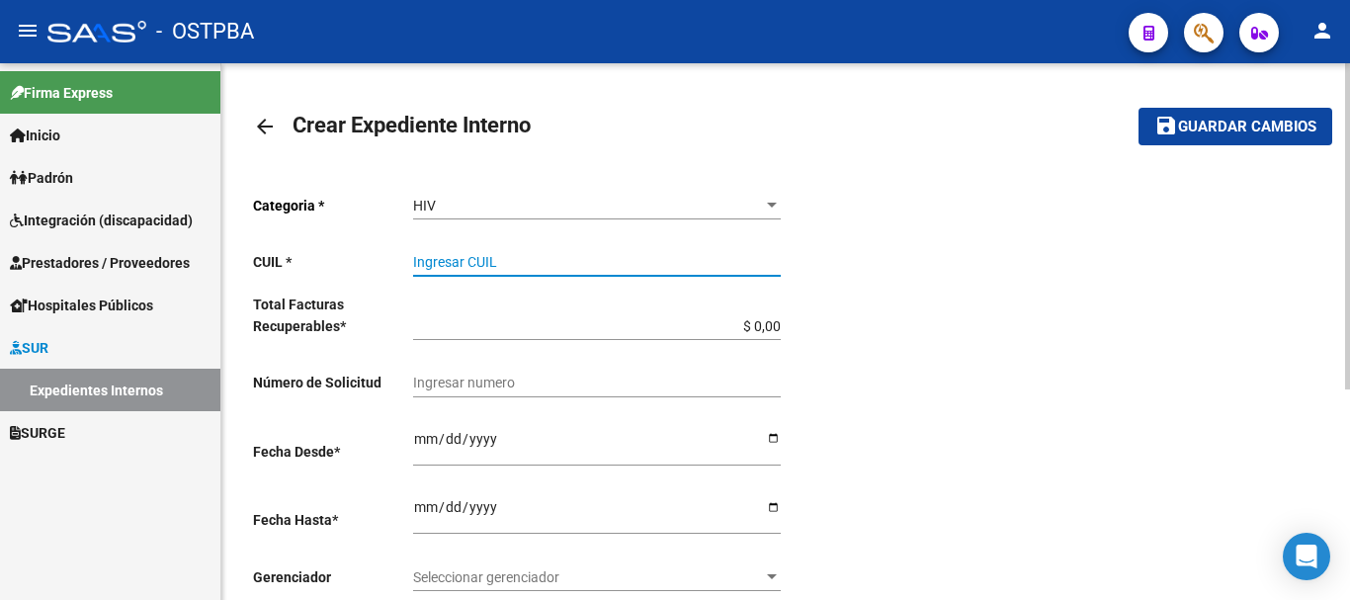
click at [446, 265] on input "Ingresar CUIL" at bounding box center [597, 262] width 368 height 17
paste input "20-16492782-3"
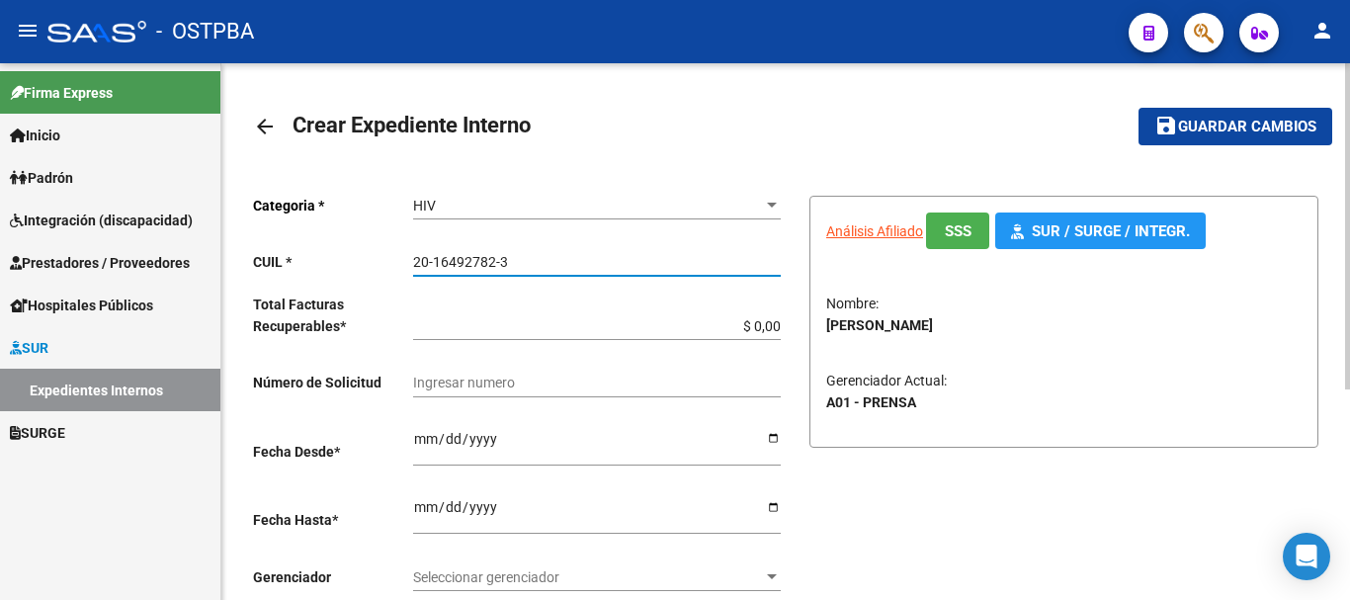
type input "20-16492782-3"
click at [778, 320] on input "$ 0,00" at bounding box center [597, 326] width 368 height 17
type input "$ 0,01"
click at [771, 433] on input "Ingresar desde" at bounding box center [597, 446] width 368 height 30
type input "[DATE]"
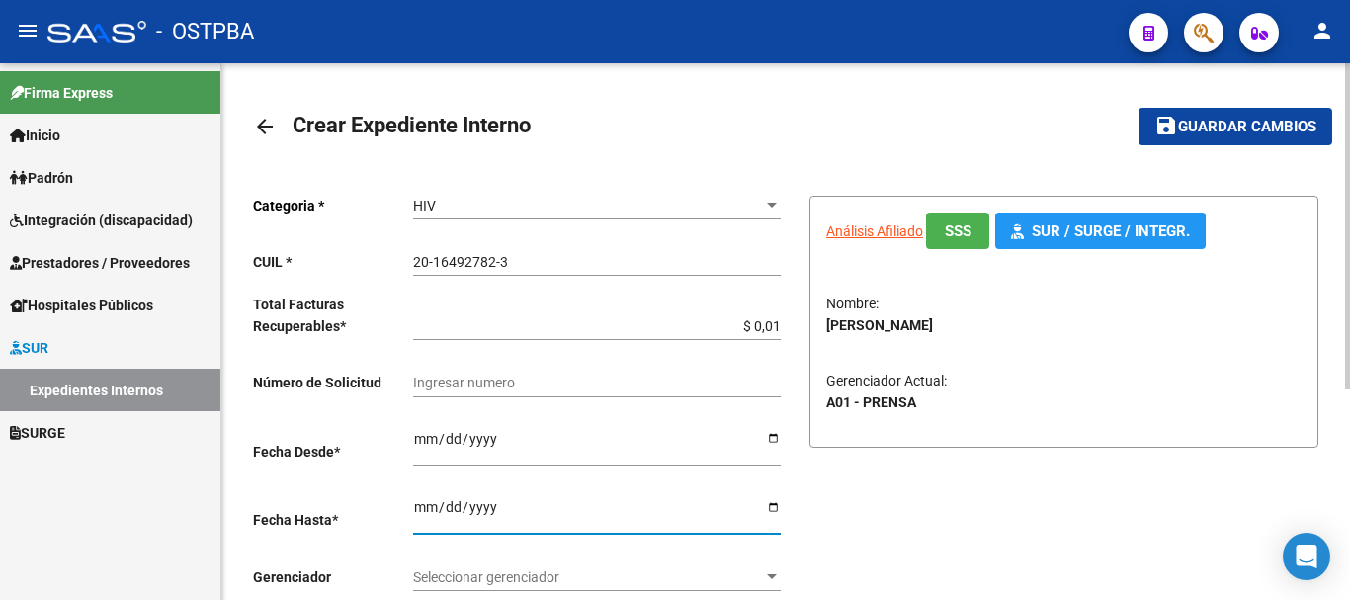
click at [771, 505] on input "Ingresar hasta" at bounding box center [597, 514] width 368 height 30
type input "[DATE]"
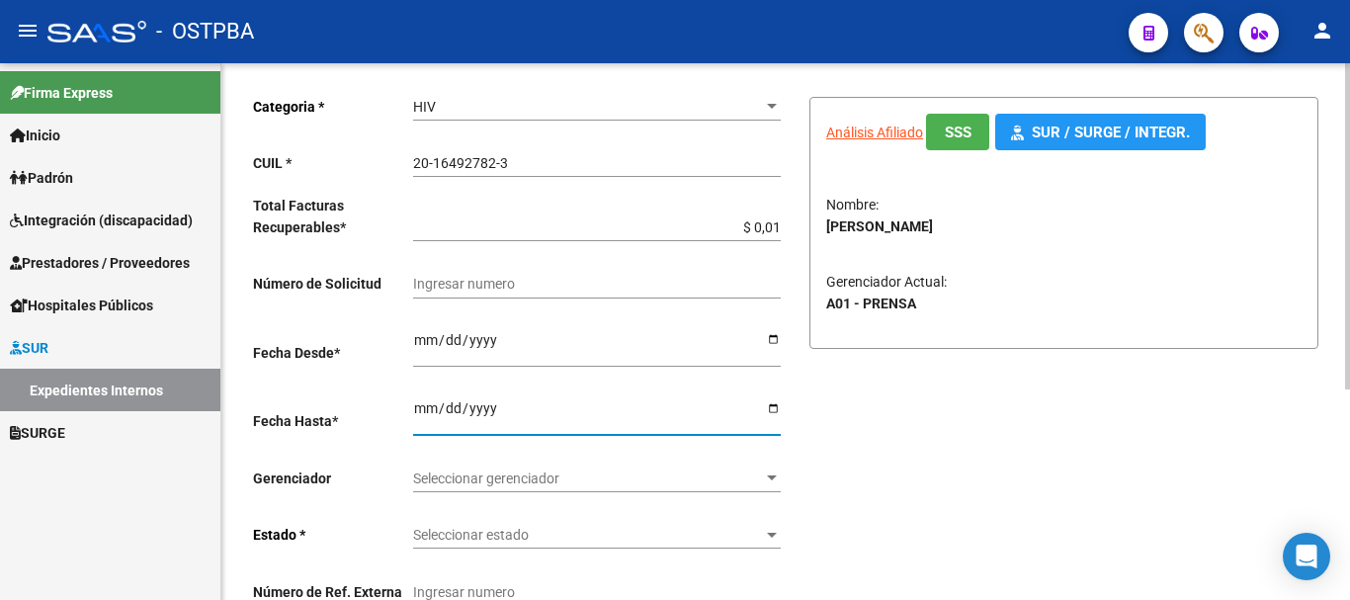
click at [770, 472] on div at bounding box center [772, 478] width 18 height 16
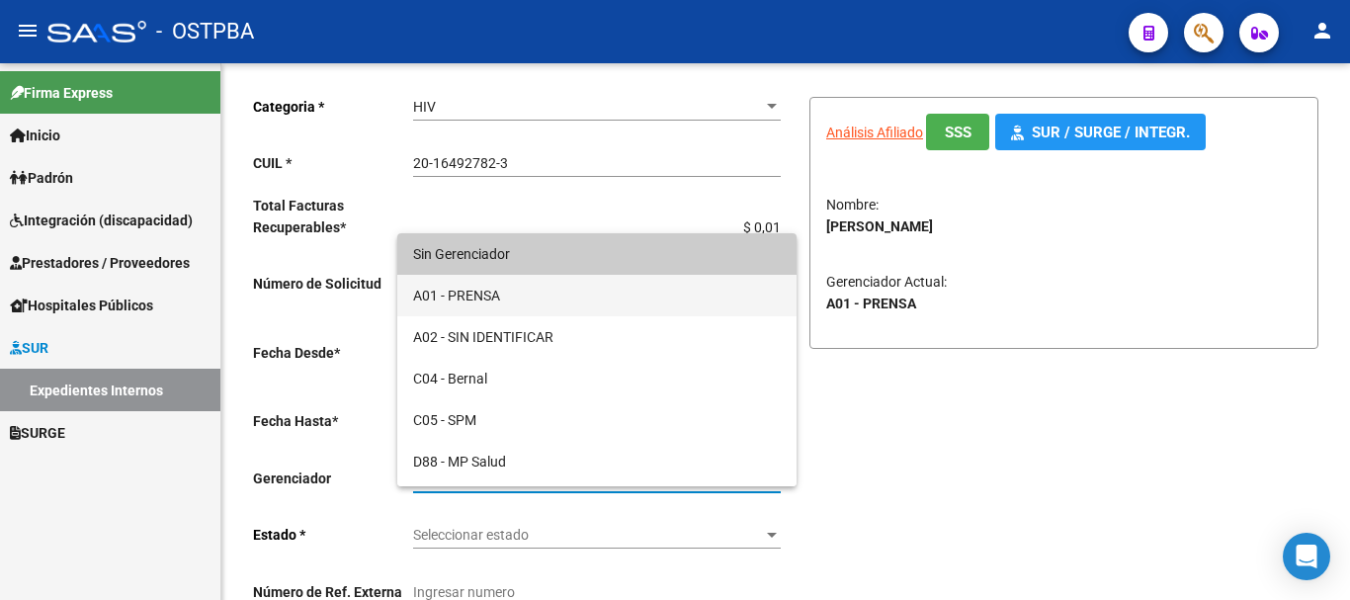
click at [478, 290] on span "A01 - PRENSA" at bounding box center [597, 296] width 368 height 42
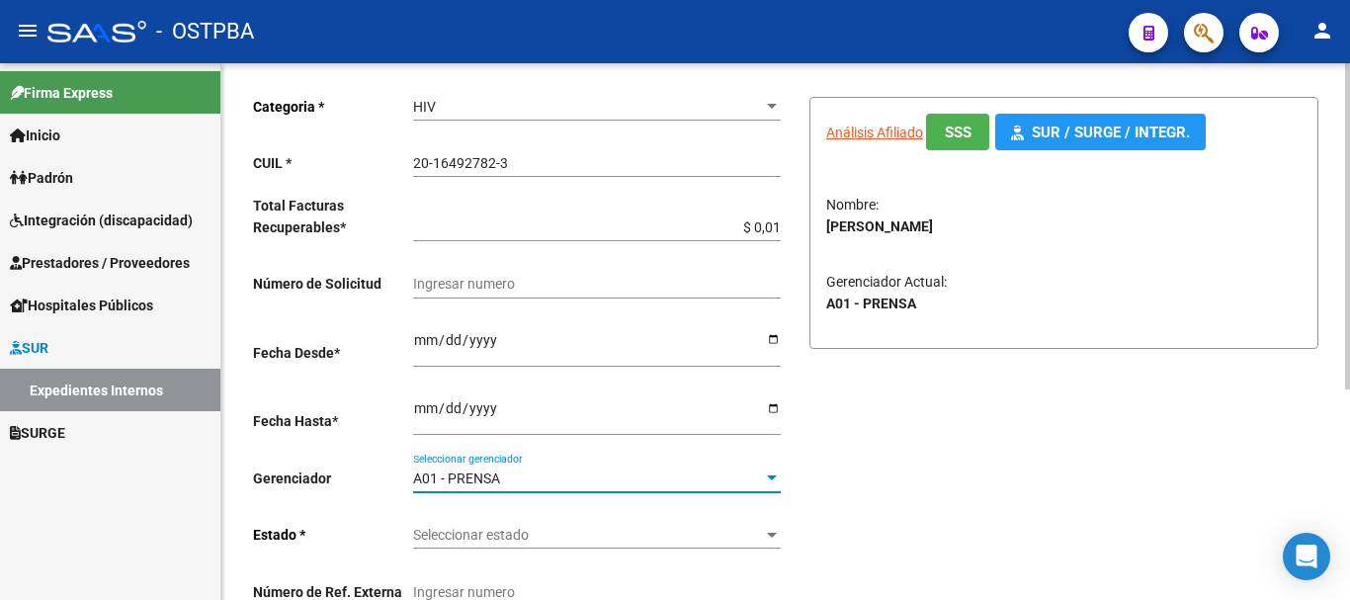
click at [766, 531] on div at bounding box center [772, 535] width 18 height 16
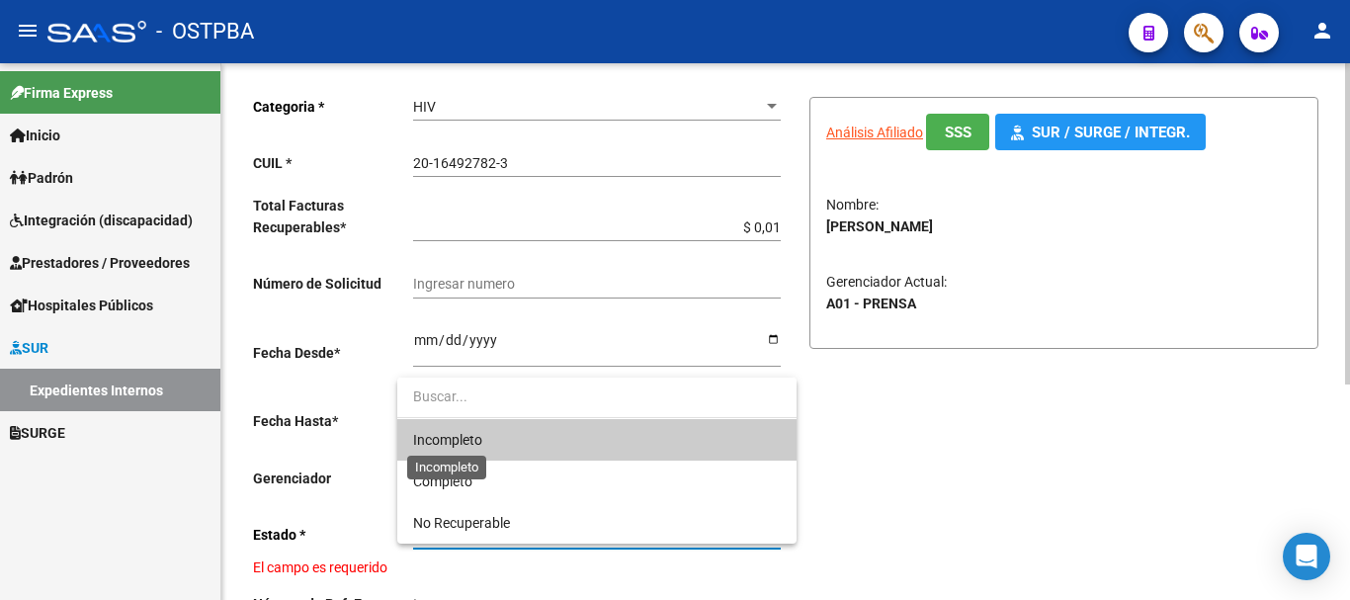
click at [459, 436] on span "Incompleto" at bounding box center [447, 440] width 69 height 16
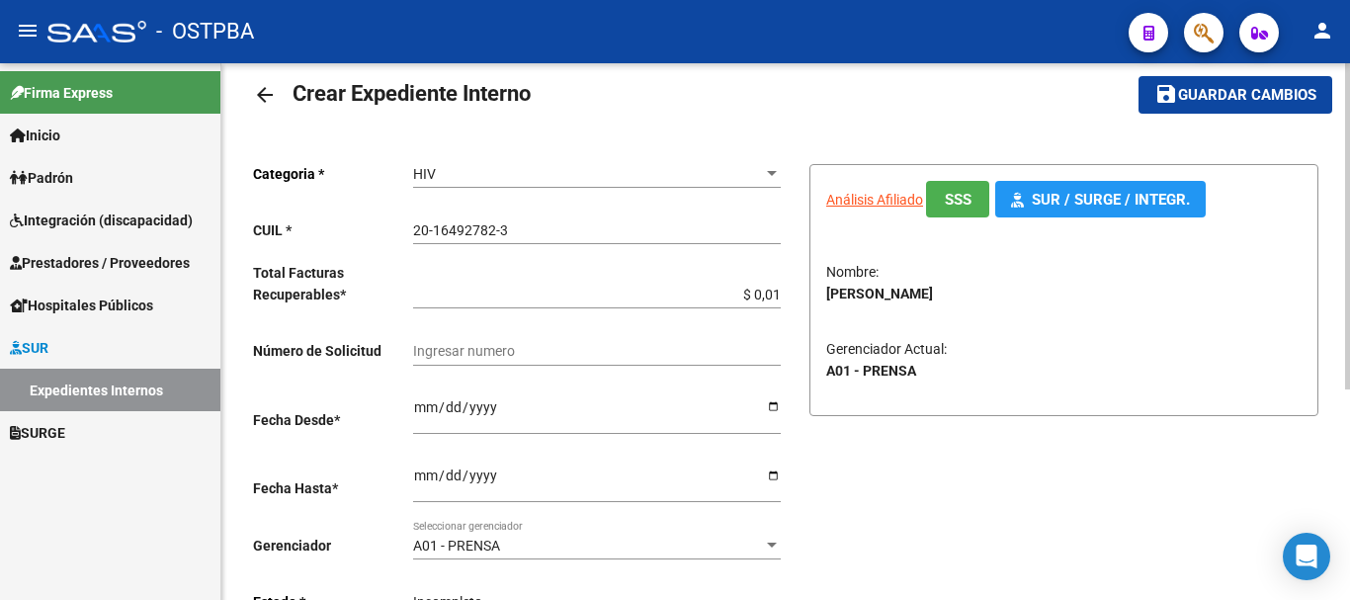
scroll to position [0, 0]
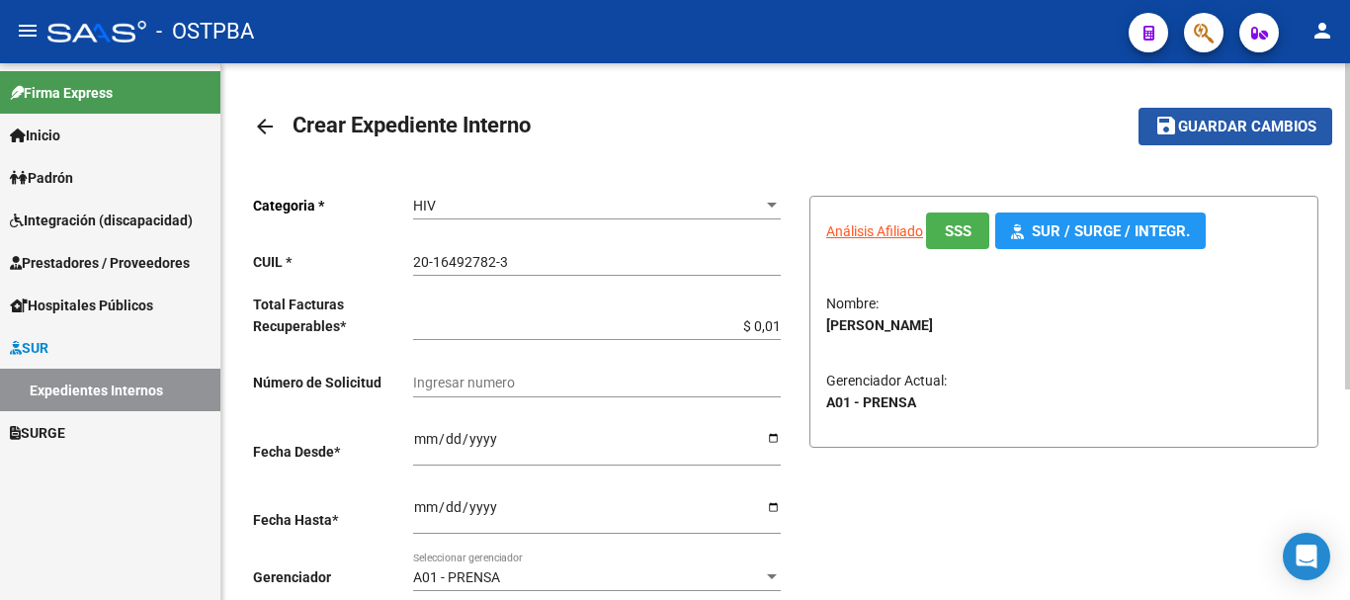
click at [1244, 127] on span "Guardar cambios" at bounding box center [1247, 128] width 138 height 18
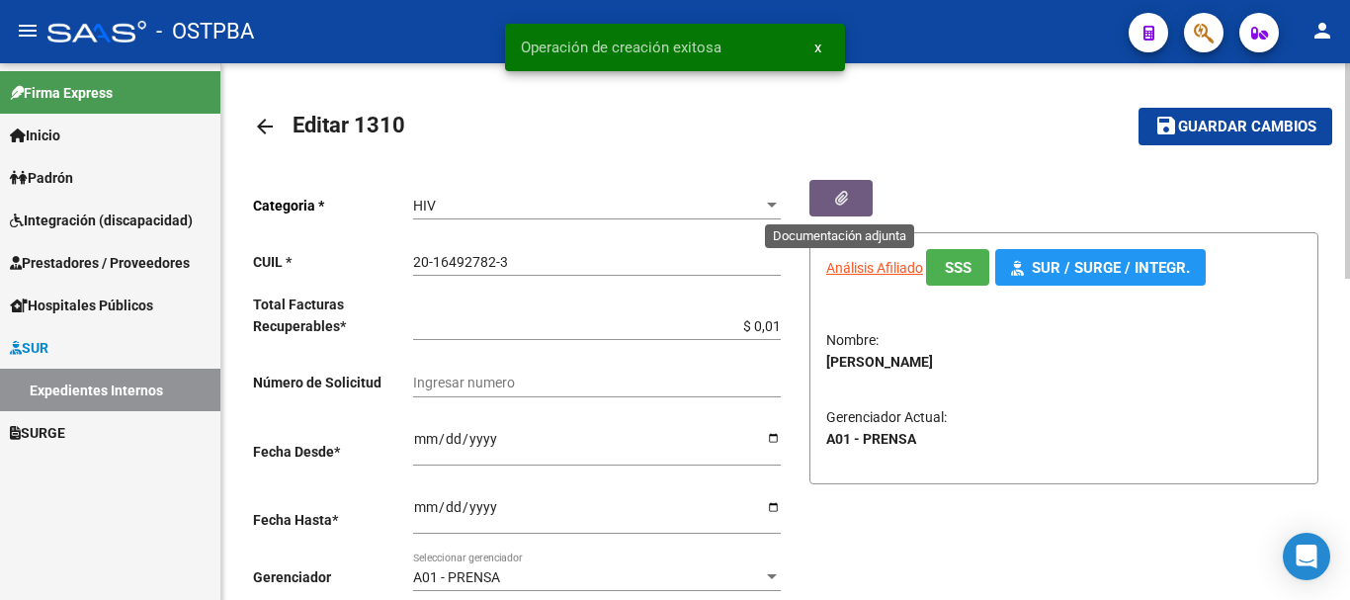
click at [826, 197] on button "button" at bounding box center [841, 198] width 63 height 37
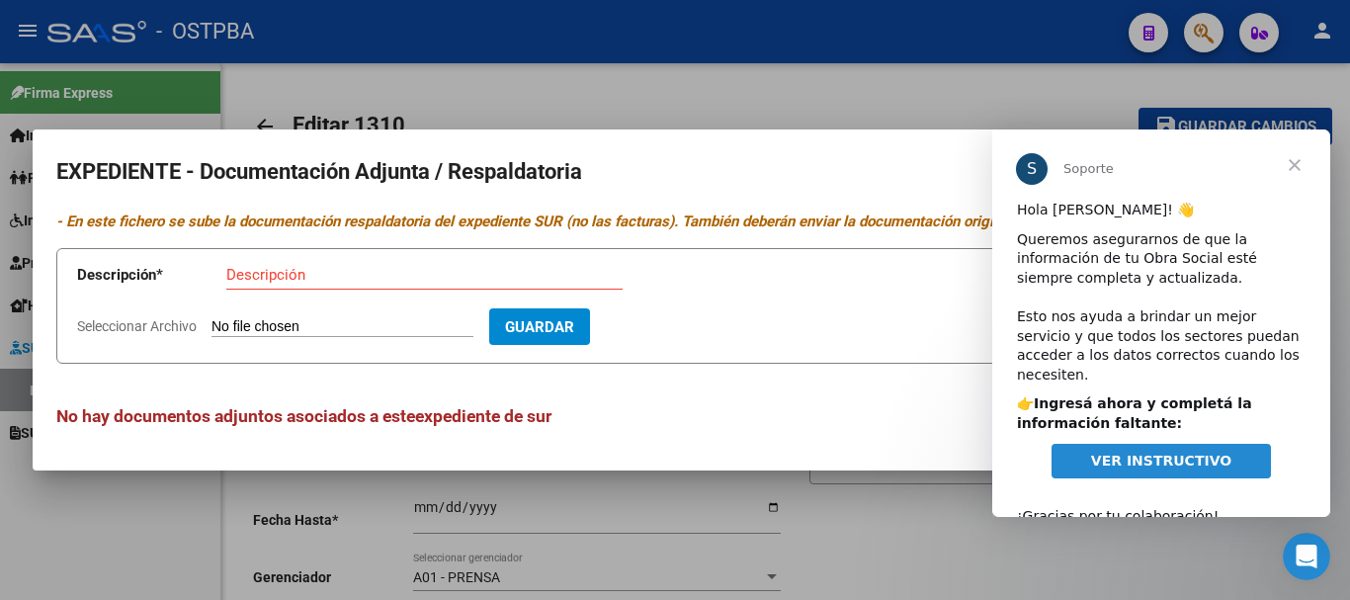
click at [1293, 165] on span "Cerrar" at bounding box center [1294, 164] width 71 height 71
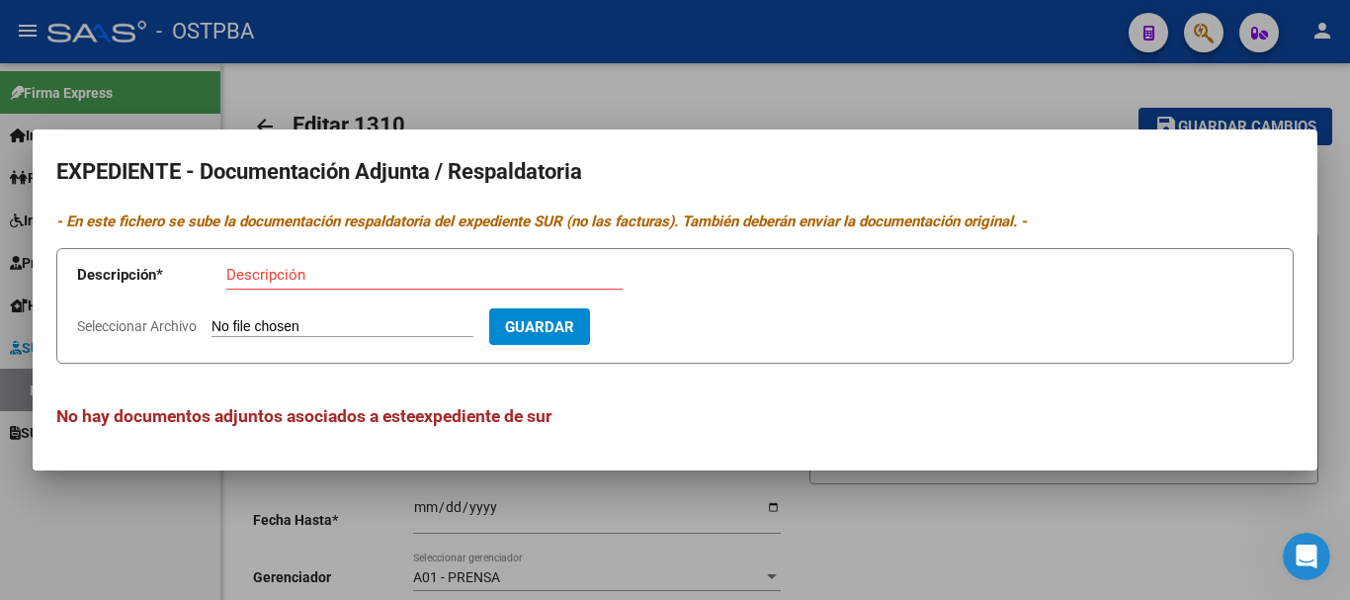
drag, startPoint x: 282, startPoint y: 277, endPoint x: 261, endPoint y: 282, distance: 21.3
click at [274, 277] on input "Descripción" at bounding box center [424, 275] width 396 height 18
type input "Receta M-ARMO"
click at [295, 315] on form "Descripción * Receta M-ARMO Descripción Seleccionar Archivo Guardar" at bounding box center [675, 306] width 1238 height 116
click at [308, 322] on input "Seleccionar Archivo" at bounding box center [343, 327] width 262 height 19
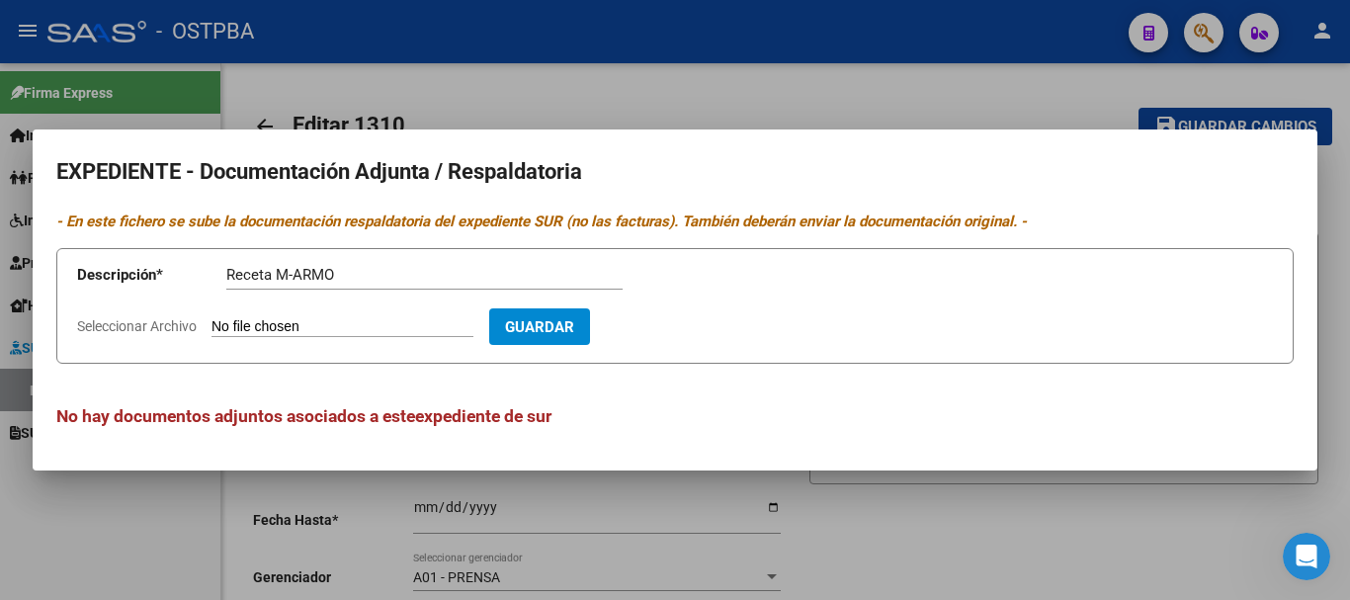
type input "C:\fakepath\Receta M-ARMO_20251015_0001.pdf"
click at [689, 322] on span "Guardar" at bounding box center [654, 327] width 69 height 18
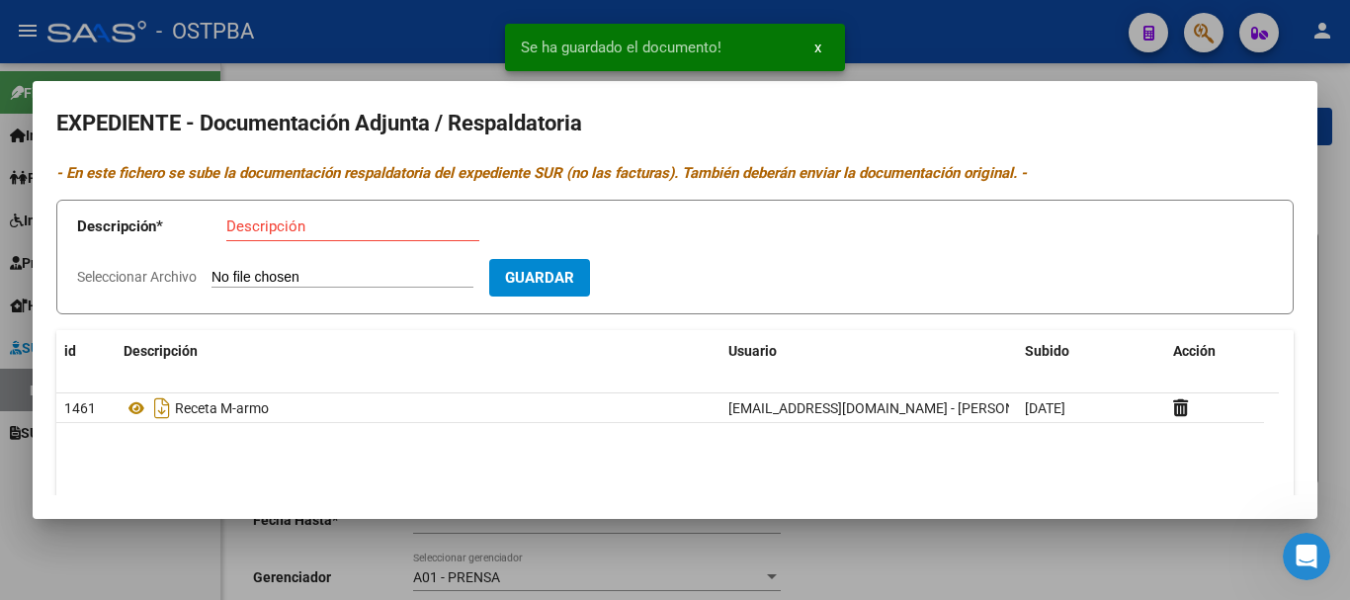
click at [1030, 553] on div at bounding box center [675, 300] width 1350 height 600
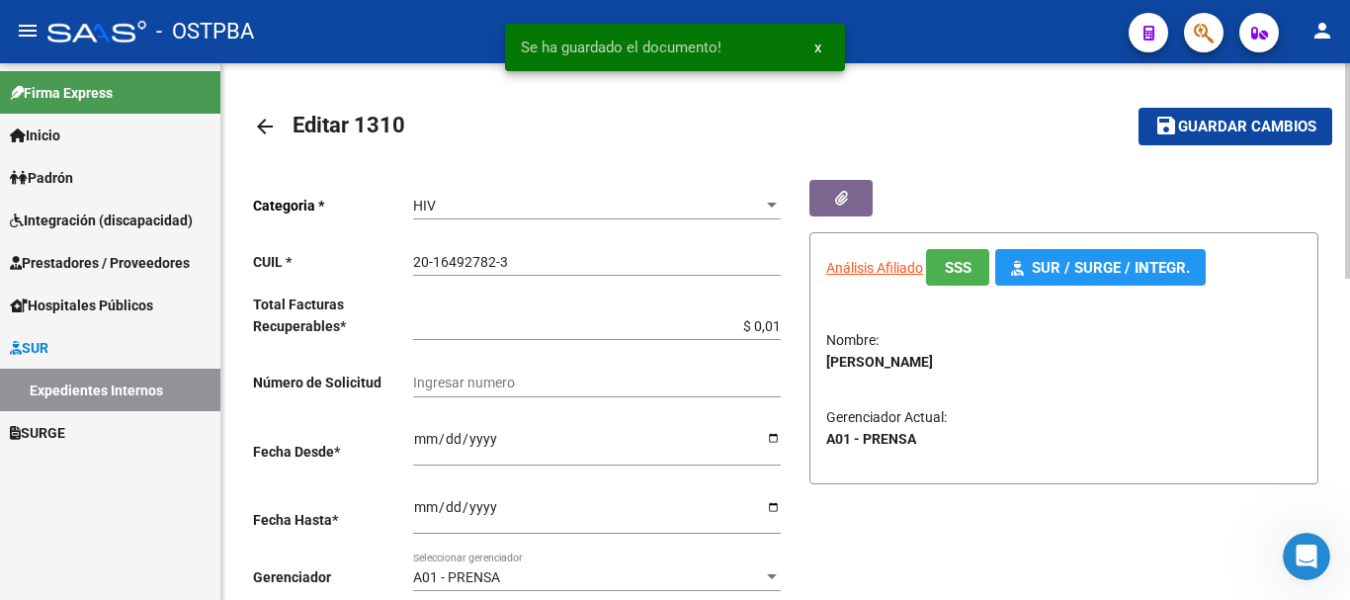
click at [1205, 114] on button "save Guardar cambios" at bounding box center [1236, 126] width 194 height 37
click at [260, 128] on mat-icon "arrow_back" at bounding box center [265, 127] width 24 height 24
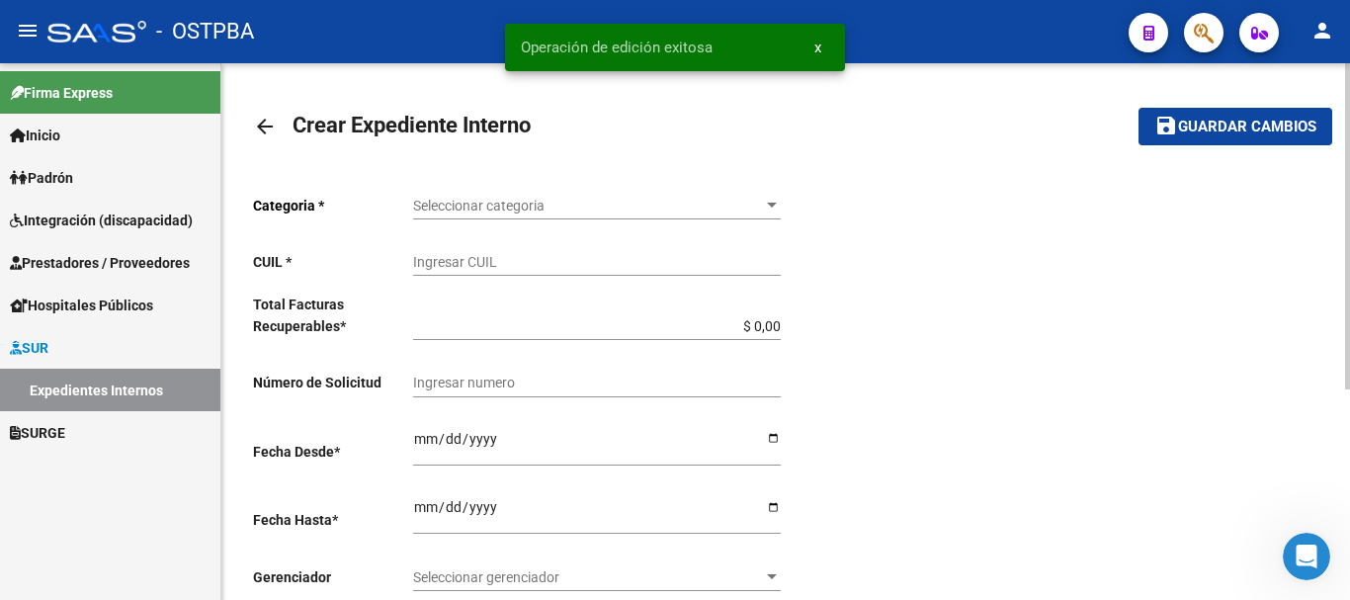
click at [260, 128] on mat-icon "arrow_back" at bounding box center [265, 127] width 24 height 24
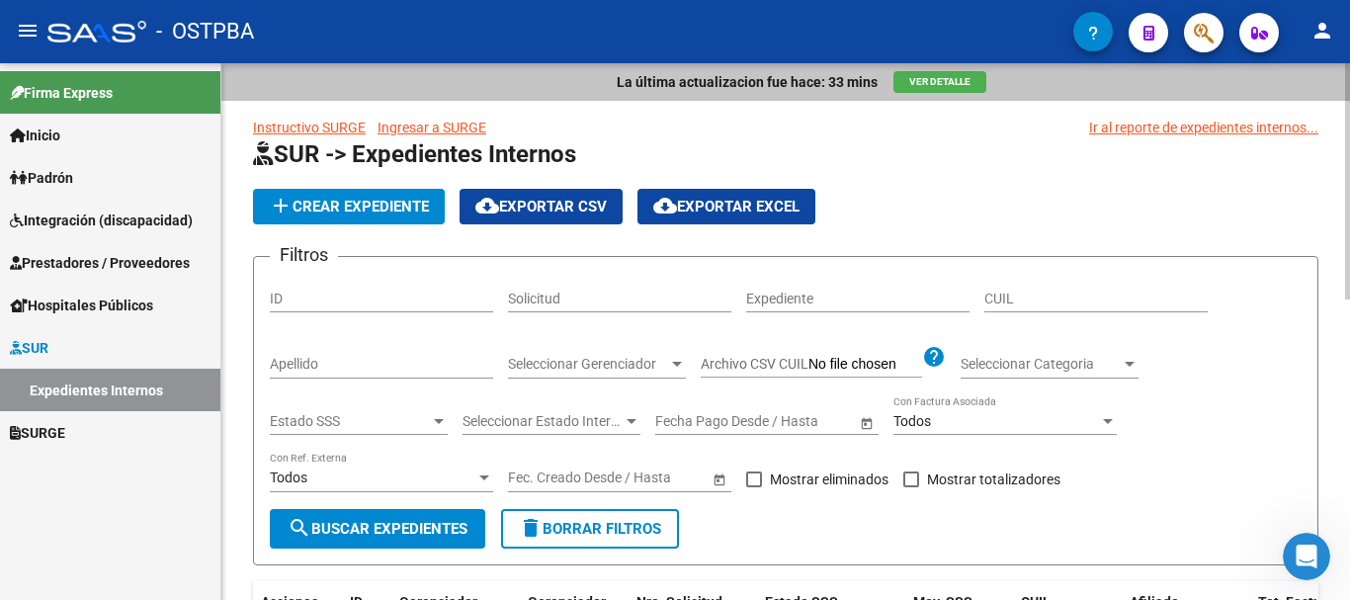
click at [50, 177] on span "Padrón" at bounding box center [41, 178] width 63 height 22
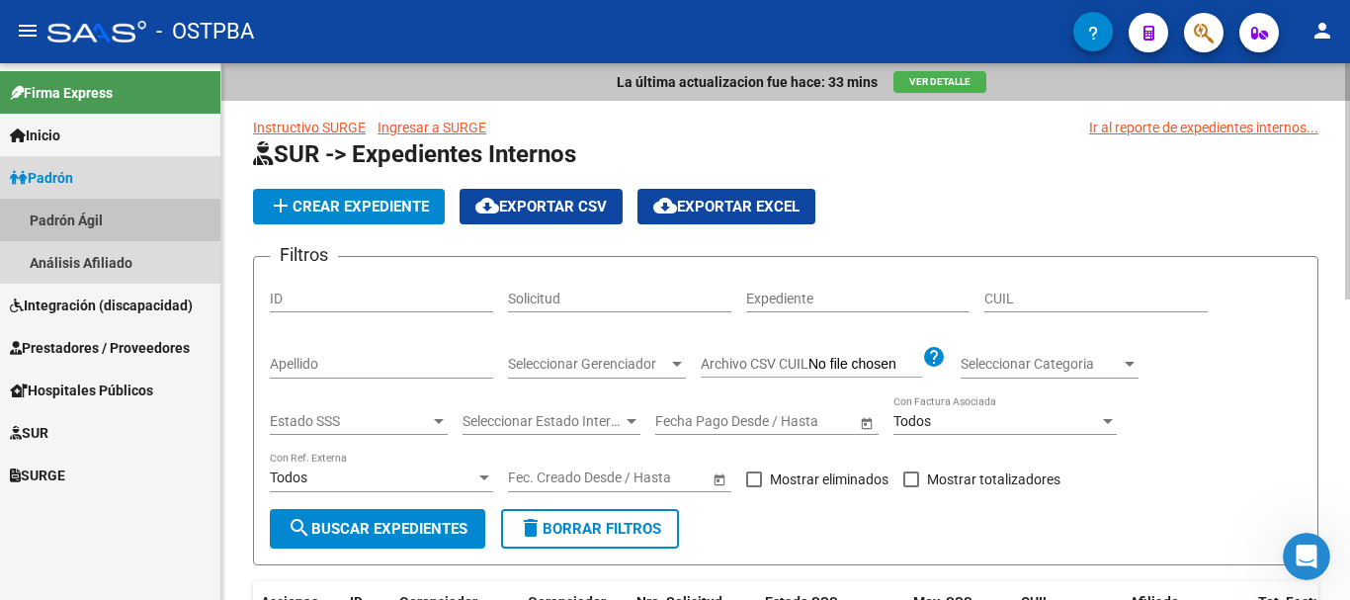
click at [66, 217] on link "Padrón Ágil" at bounding box center [110, 220] width 220 height 43
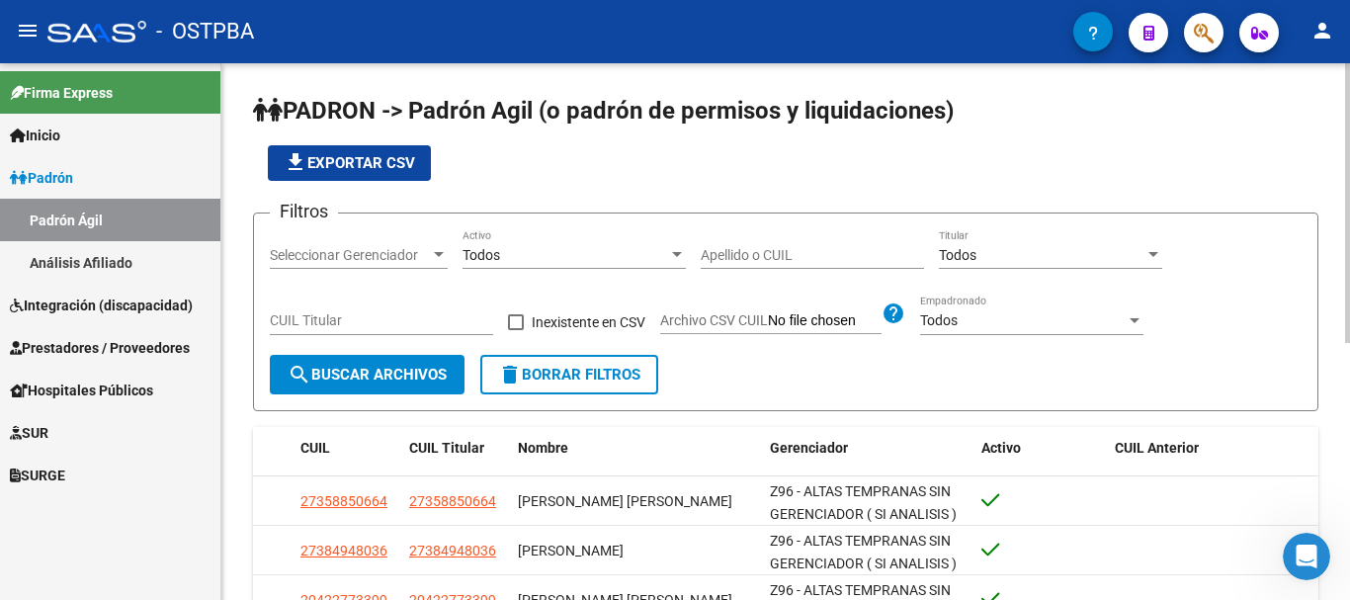
click at [437, 252] on div at bounding box center [439, 254] width 10 height 5
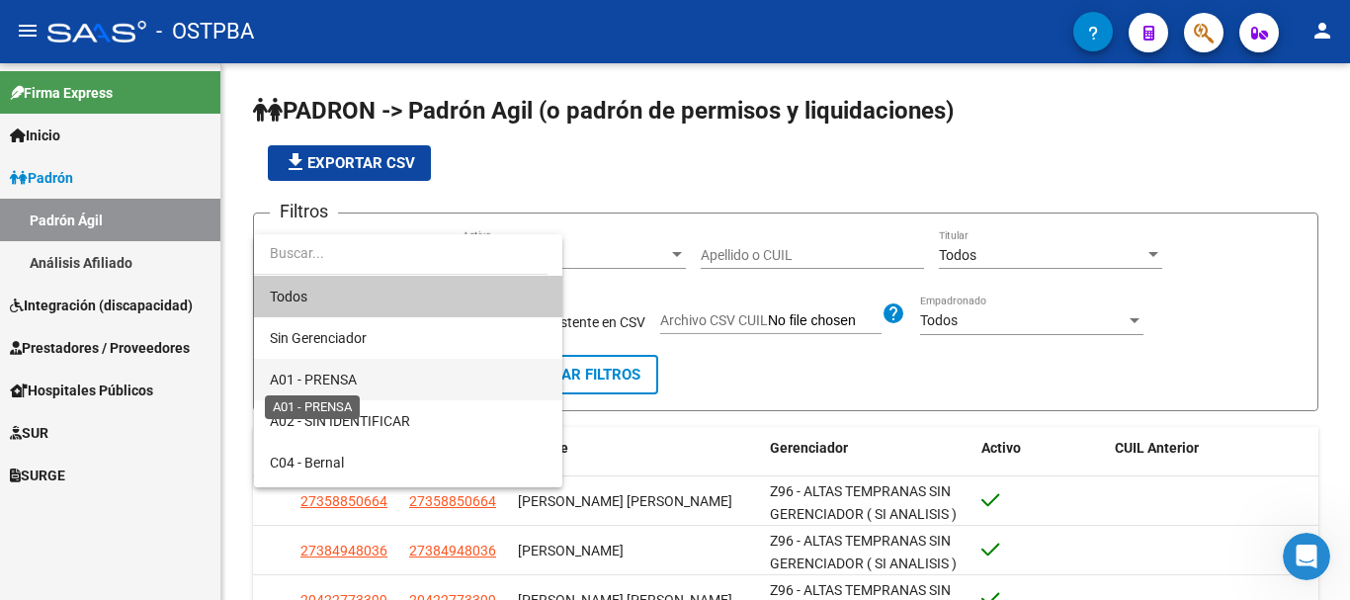
click at [330, 372] on span "A01 - PRENSA" at bounding box center [313, 380] width 87 height 16
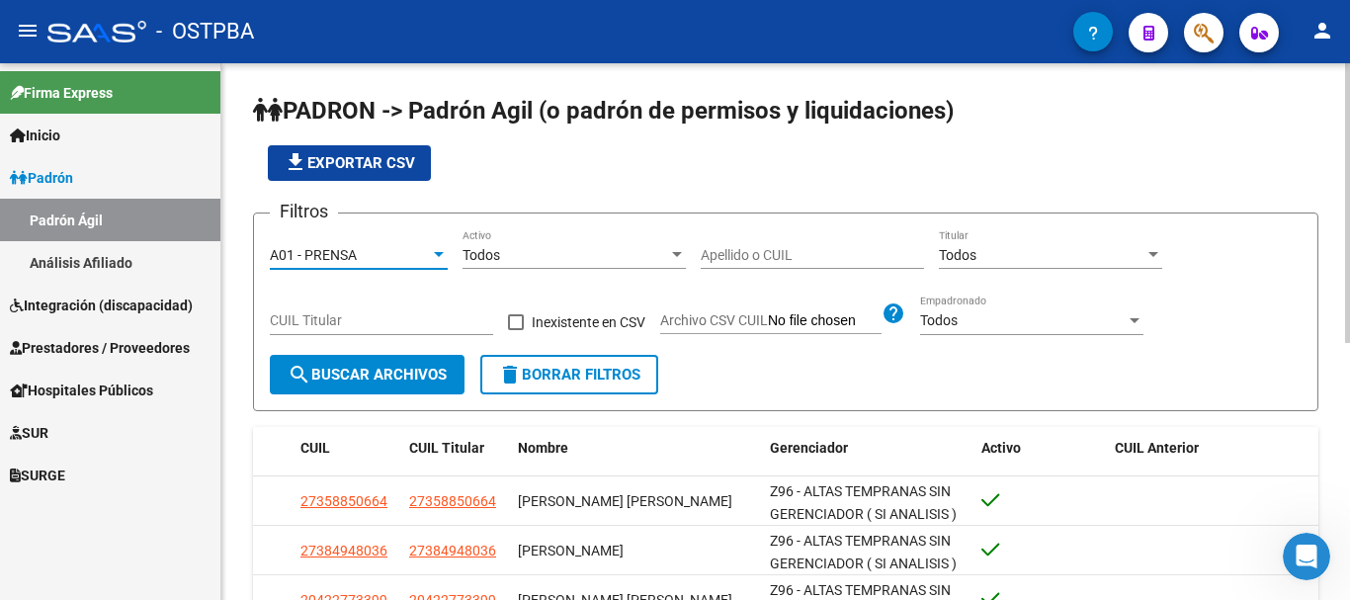
drag, startPoint x: 737, startPoint y: 262, endPoint x: 802, endPoint y: 236, distance: 69.2
click at [784, 255] on input "Apellido o CUIL" at bounding box center [812, 255] width 223 height 17
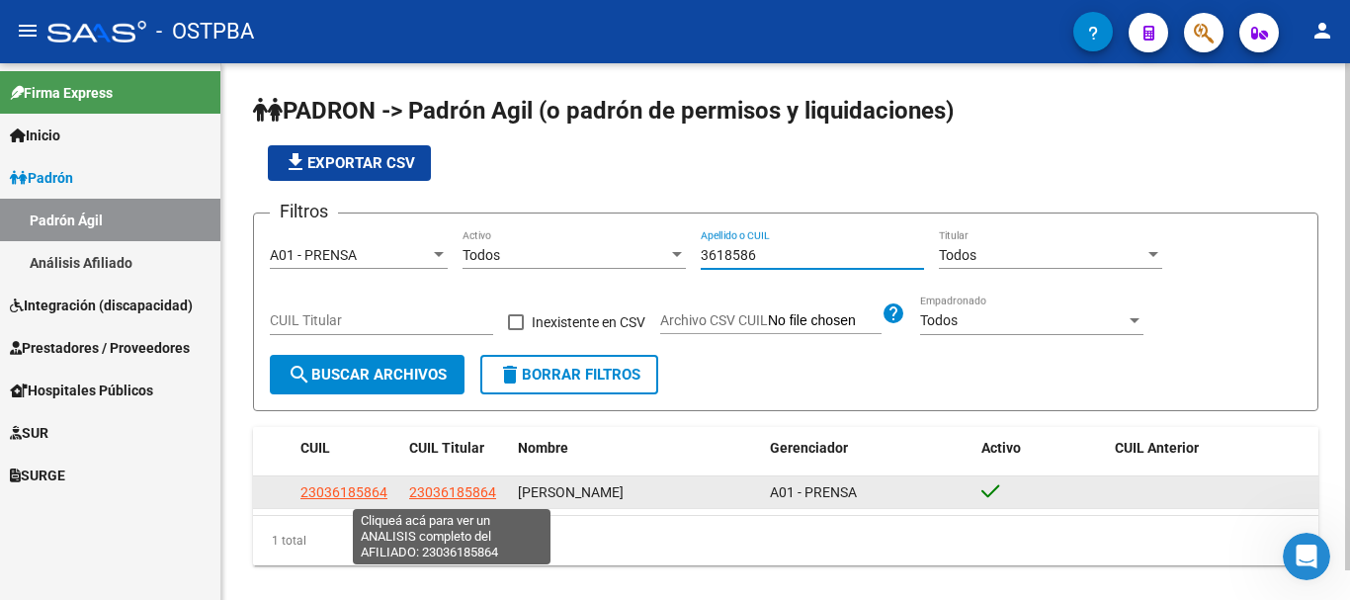
type input "3618586"
click at [439, 494] on span "23036185864" at bounding box center [452, 492] width 87 height 16
type textarea "23036185864"
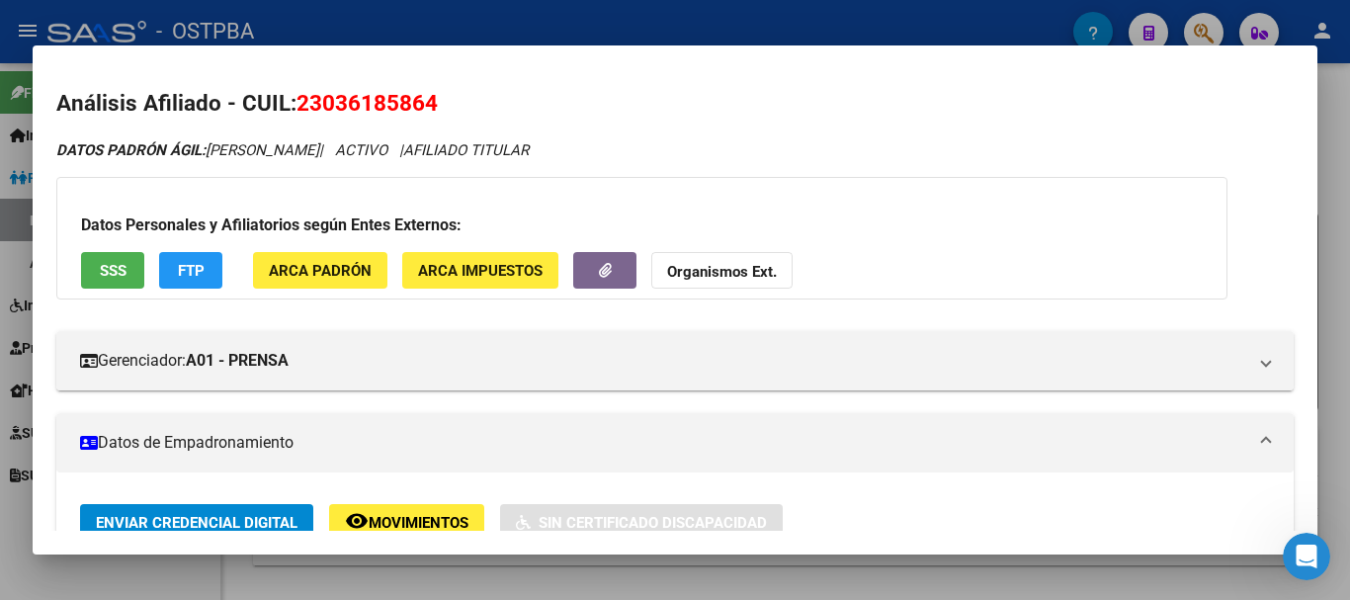
drag, startPoint x: 1339, startPoint y: 90, endPoint x: 1324, endPoint y: 51, distance: 41.7
click at [1335, 85] on div at bounding box center [675, 300] width 1350 height 600
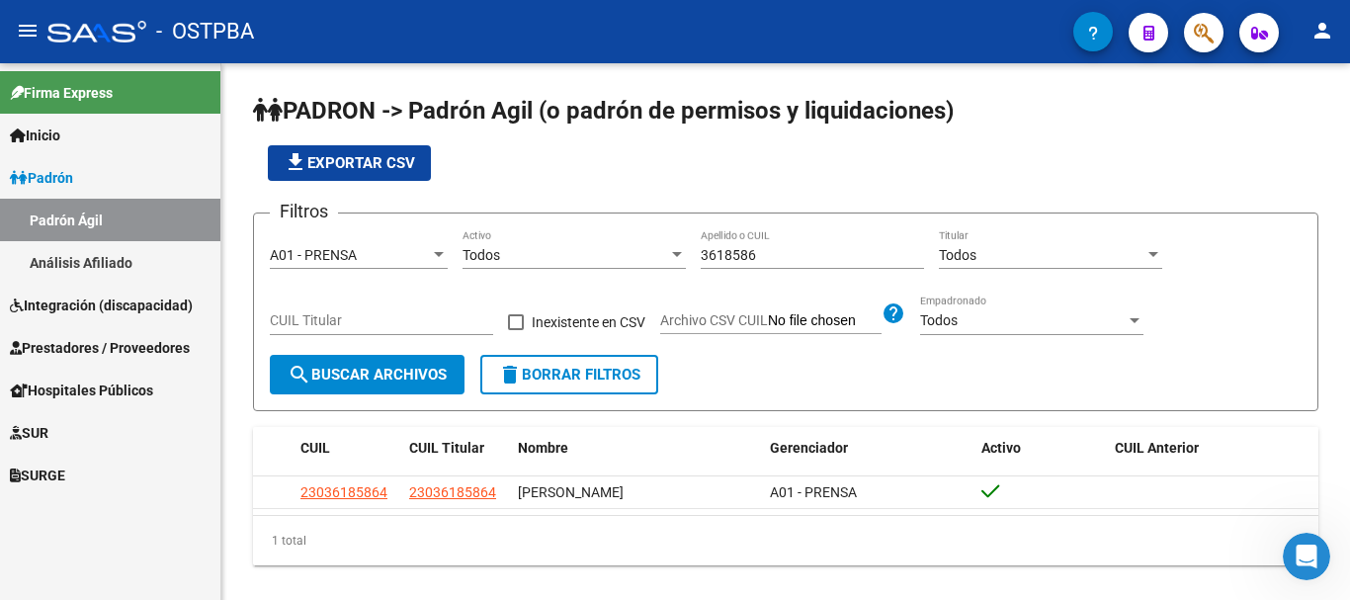
click at [1320, 24] on mat-icon "person" at bounding box center [1323, 31] width 24 height 24
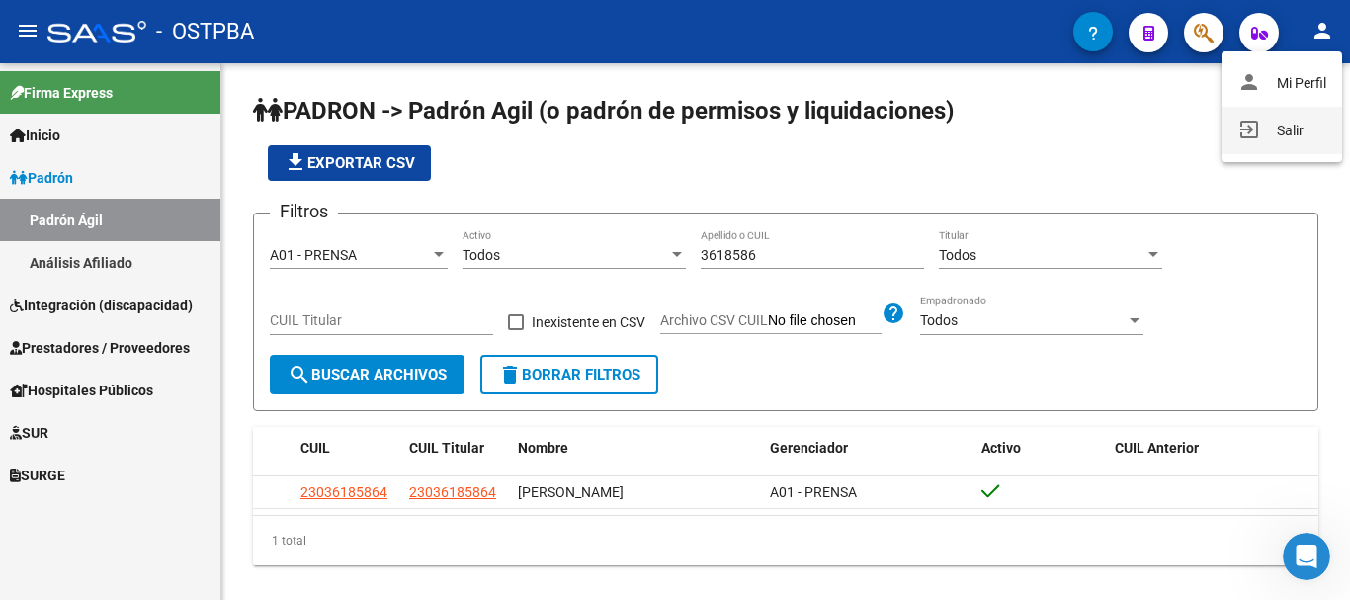
click at [1286, 125] on button "exit_to_app Salir" at bounding box center [1282, 130] width 121 height 47
